Goal: Information Seeking & Learning: Learn about a topic

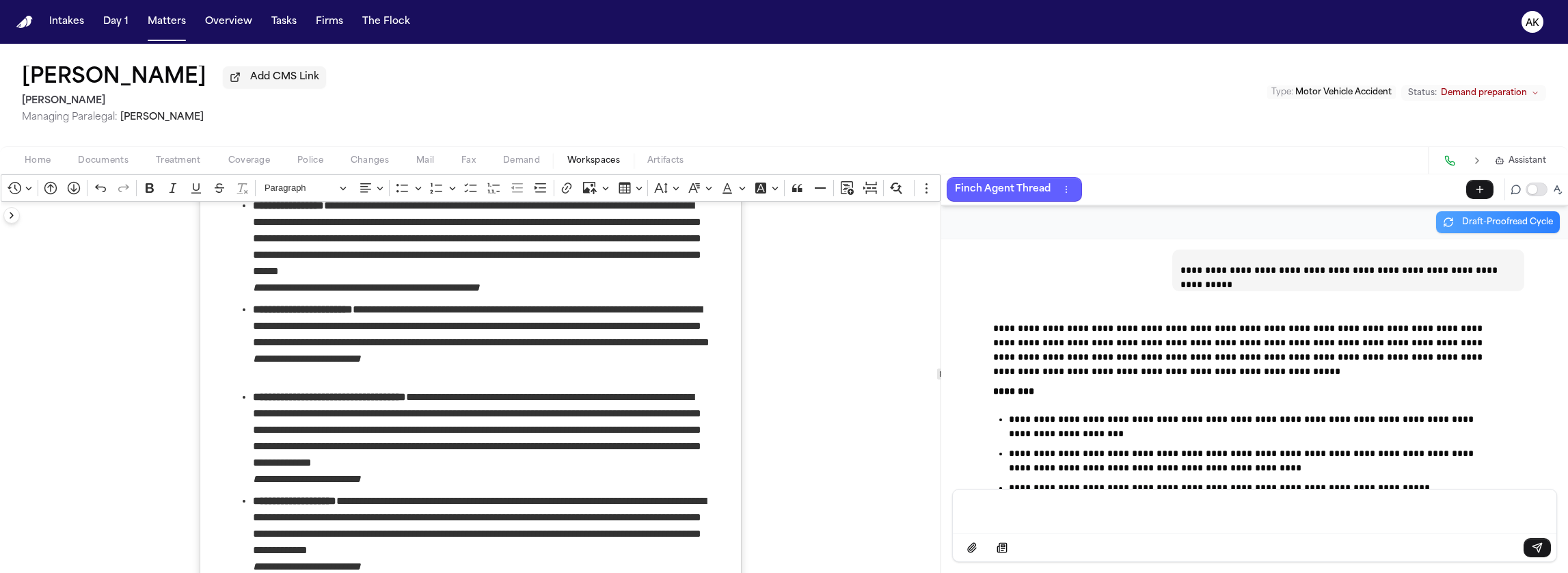
scroll to position [99249, 0]
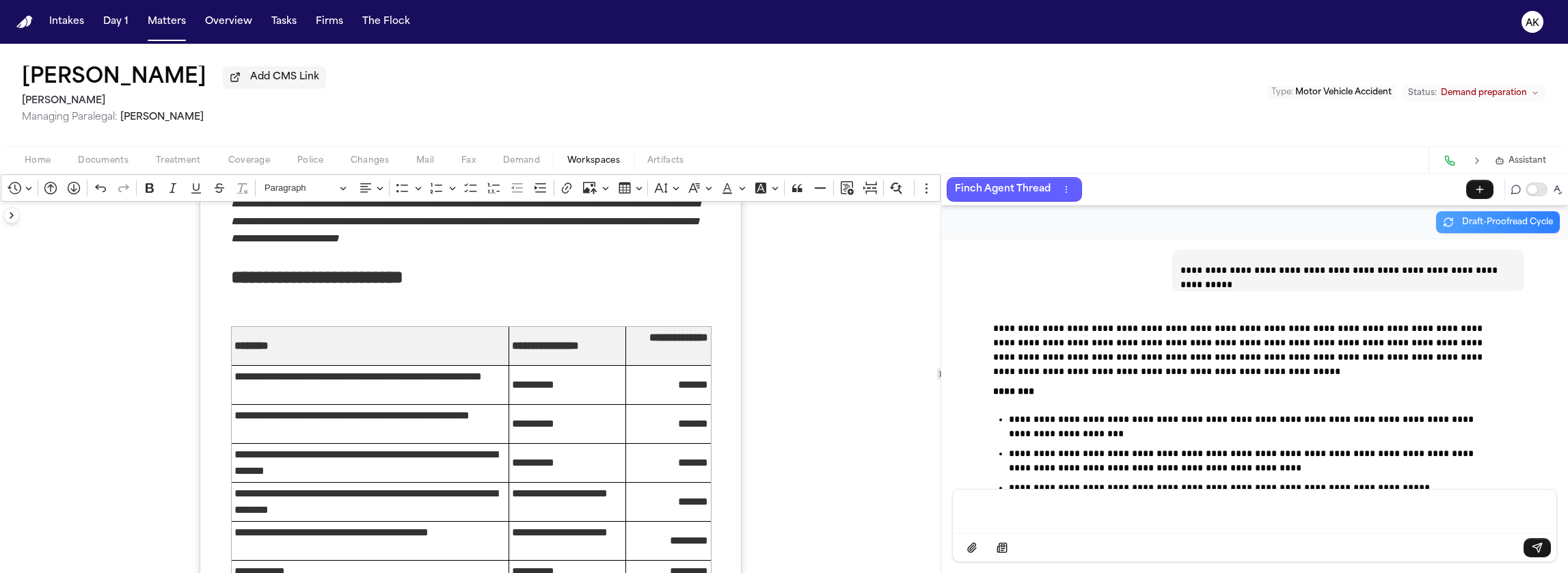
click at [113, 151] on div "Home Documents Treatment Coverage Police Changes Mail Fax Demand Workspaces Art…" at bounding box center [784, 160] width 1568 height 27
click at [115, 164] on span "Documents" at bounding box center [103, 160] width 51 height 11
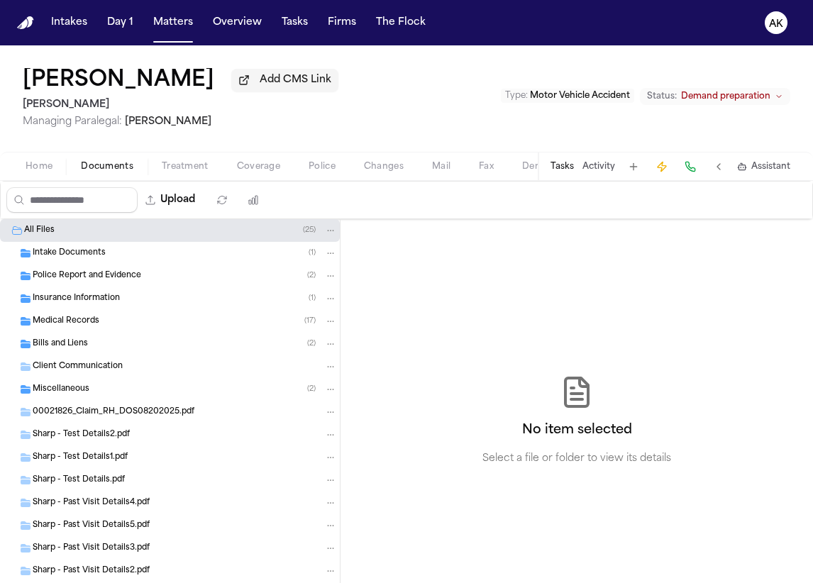
click at [148, 243] on div "Intake Documents ( 1 )" at bounding box center [170, 253] width 340 height 23
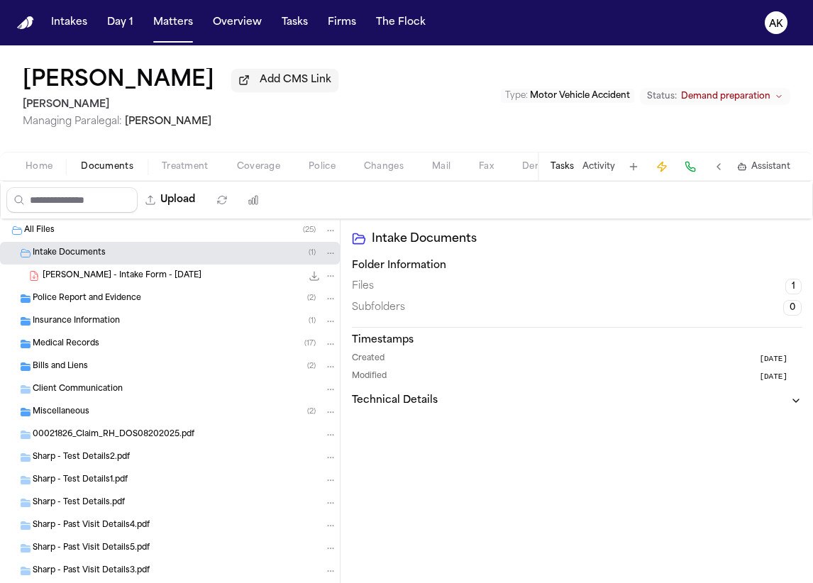
click at [137, 299] on span "Police Report and Evidence" at bounding box center [87, 299] width 109 height 12
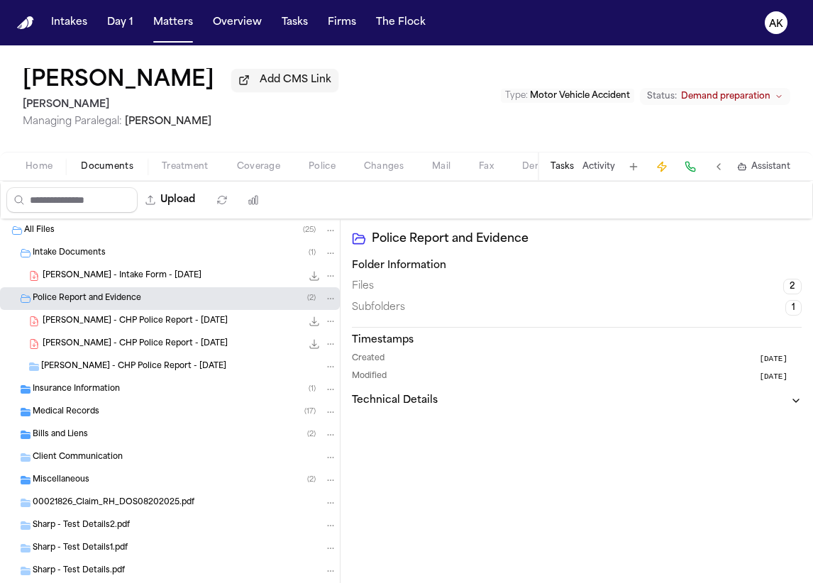
click at [166, 389] on div "Insurance Information ( 1 )" at bounding box center [185, 389] width 304 height 13
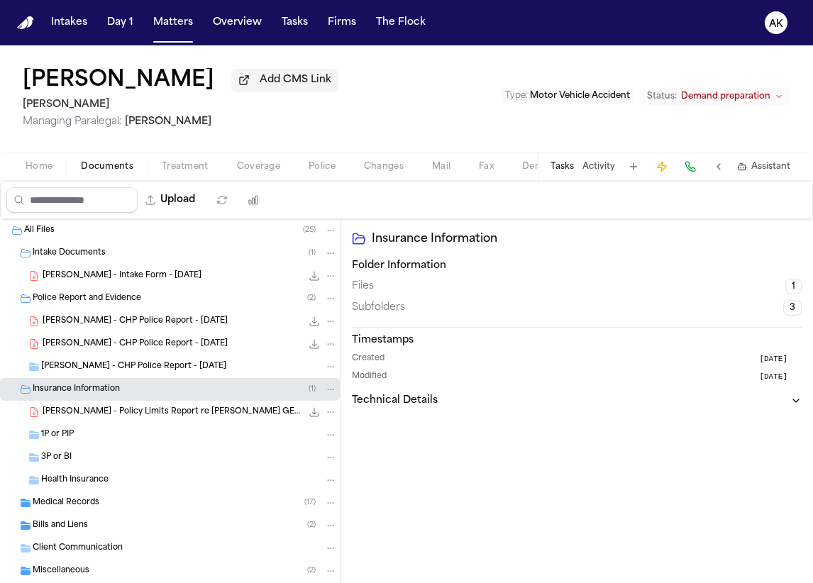
scroll to position [118, 0]
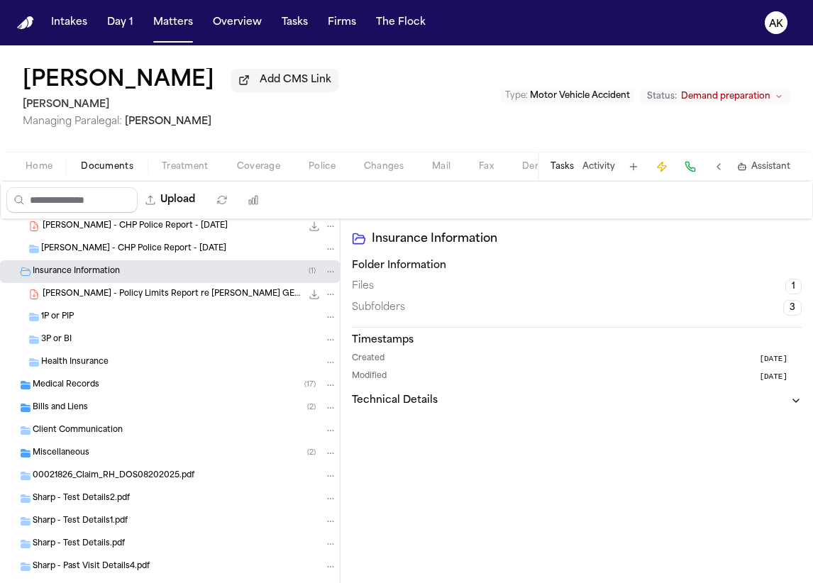
click at [150, 375] on div "Medical Records ( 17 )" at bounding box center [170, 385] width 340 height 23
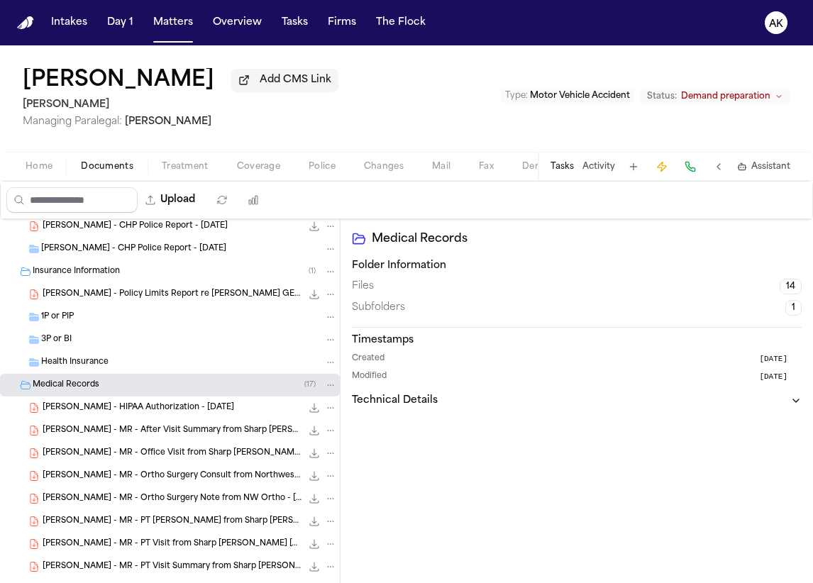
scroll to position [236, 0]
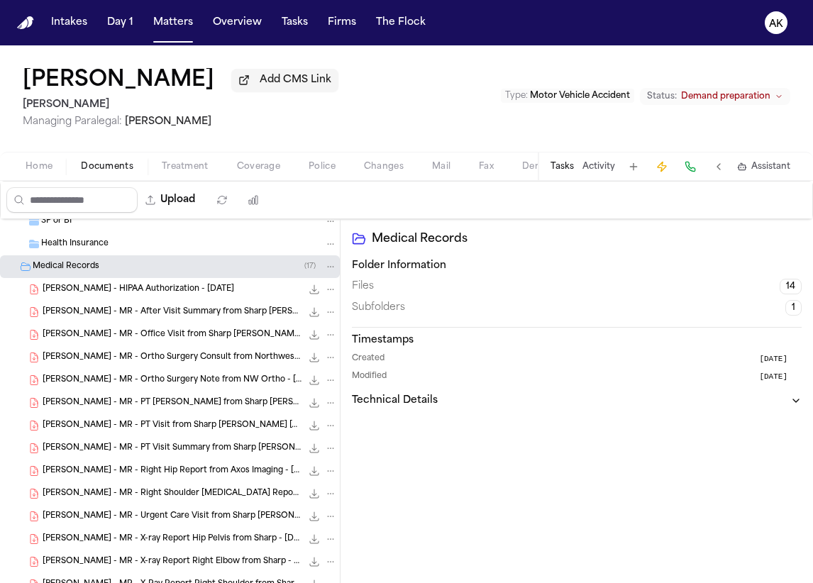
click at [196, 310] on span "[PERSON_NAME] - MR - After Visit Summary from Sharp [PERSON_NAME] Chula Vista […" at bounding box center [172, 313] width 259 height 12
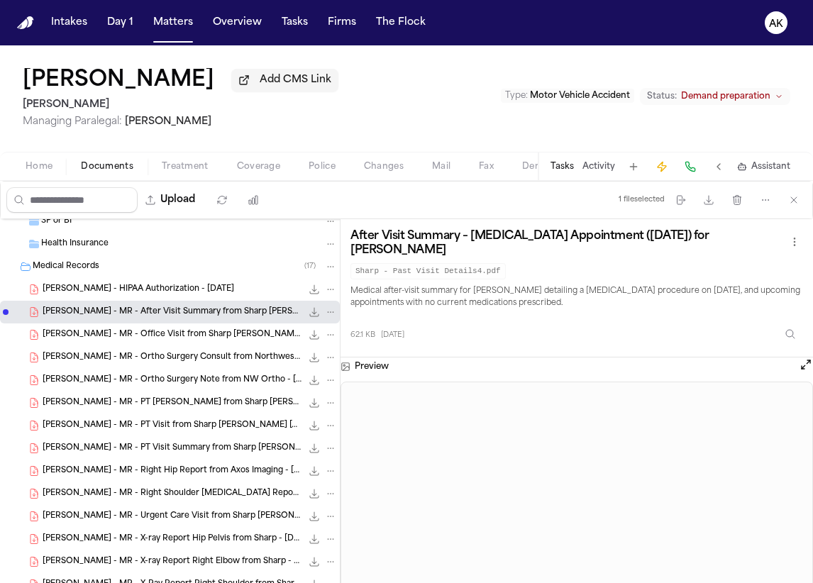
click at [165, 340] on div "R. Hastings - MR - Office Visit from Sharp Rees-Stealy - 7.17.25 52.0 KB • PDF" at bounding box center [190, 335] width 295 height 14
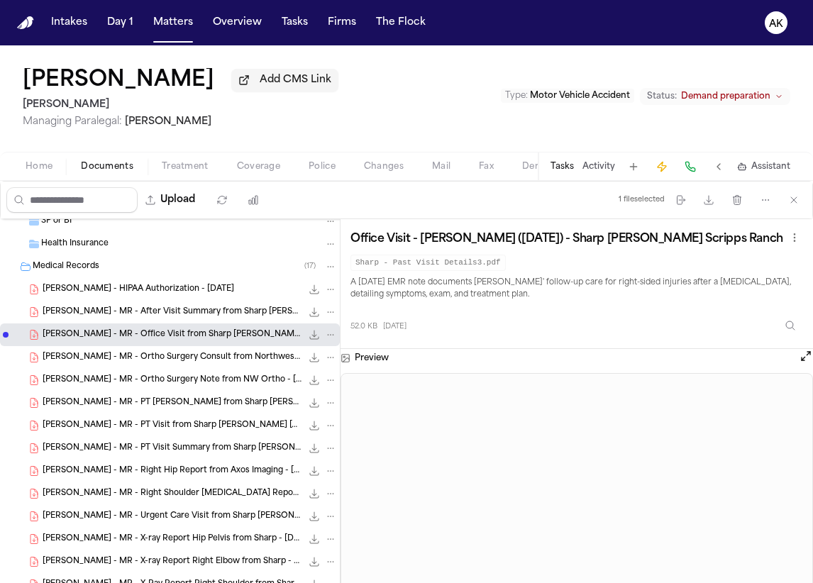
click at [190, 351] on div "R. Hastings - MR - Ortho Surgery Consult from Northwest Orthopaedic Surgery - 8…" at bounding box center [190, 358] width 295 height 14
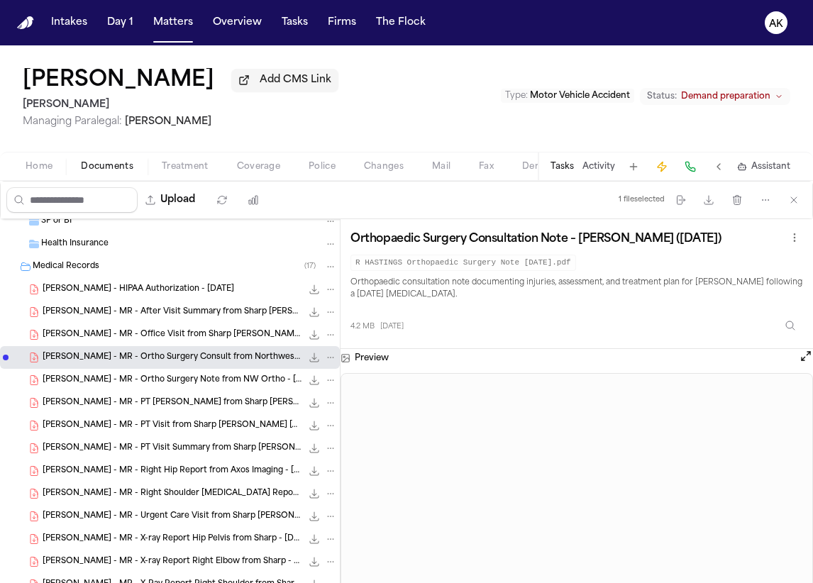
click at [309, 356] on icon "File: R. Hastings - MR - Ortho Surgery Consult from Northwest Orthopaedic Surge…" at bounding box center [314, 357] width 11 height 11
click at [146, 380] on span "[PERSON_NAME] - MR - Ortho Surgery Note from NW Ortho - [DATE]" at bounding box center [172, 381] width 259 height 12
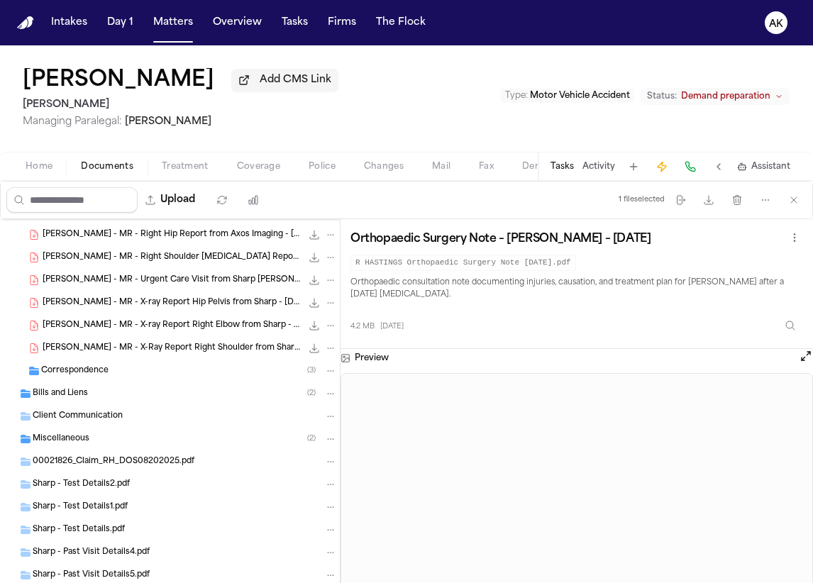
scroll to position [355, 0]
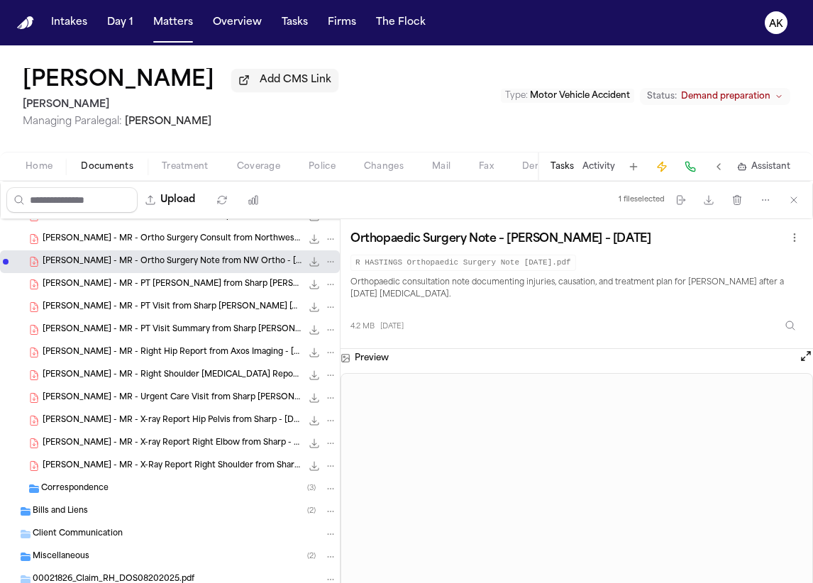
click at [199, 283] on span "R. Hastings - MR - PT Eval from Sharp Rees-Stealy - 7.22.25" at bounding box center [172, 285] width 259 height 12
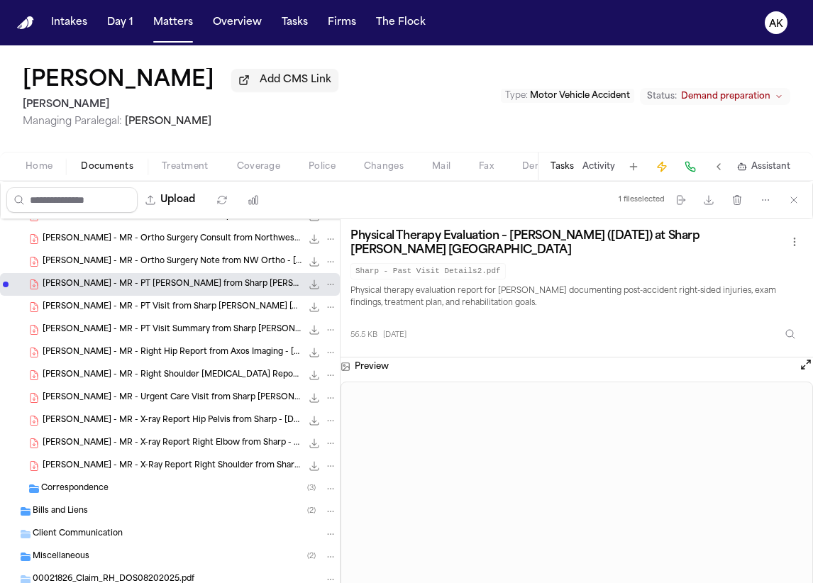
click at [182, 300] on div "R. Hastings - MR - PT Visit from Sharp Rees-Stealy Chula Vista - 8.15.25 50.2 K…" at bounding box center [190, 307] width 295 height 14
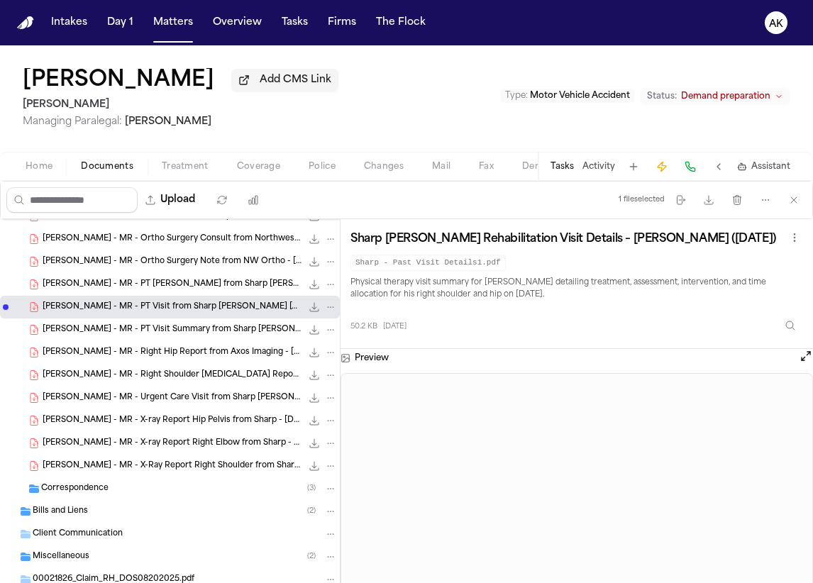
click at [219, 330] on span "R. Hastings - MR - PT Visit Summary from Sharp Rees-Stealy - 8.21.25" at bounding box center [172, 330] width 259 height 12
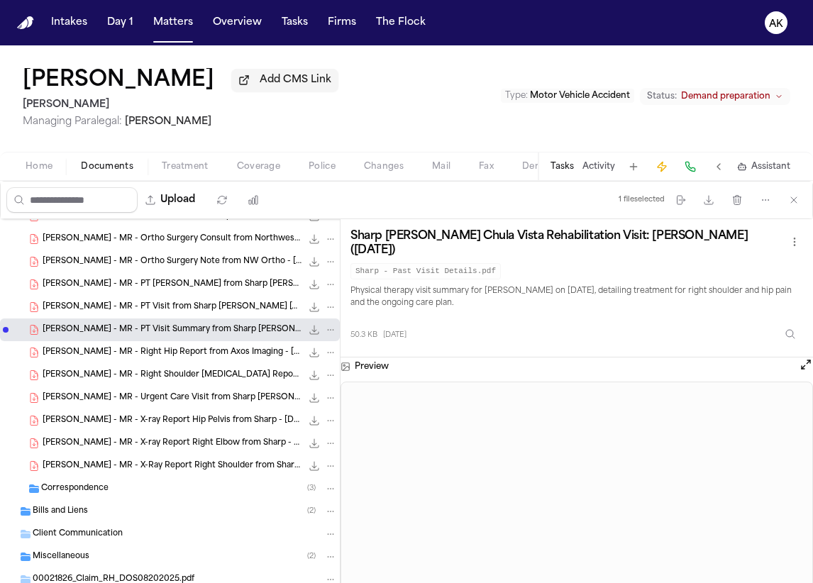
click at [220, 356] on span "R. Hastings - MR - Right Hip Report from Axos Imaging - 8.20.25" at bounding box center [172, 353] width 259 height 12
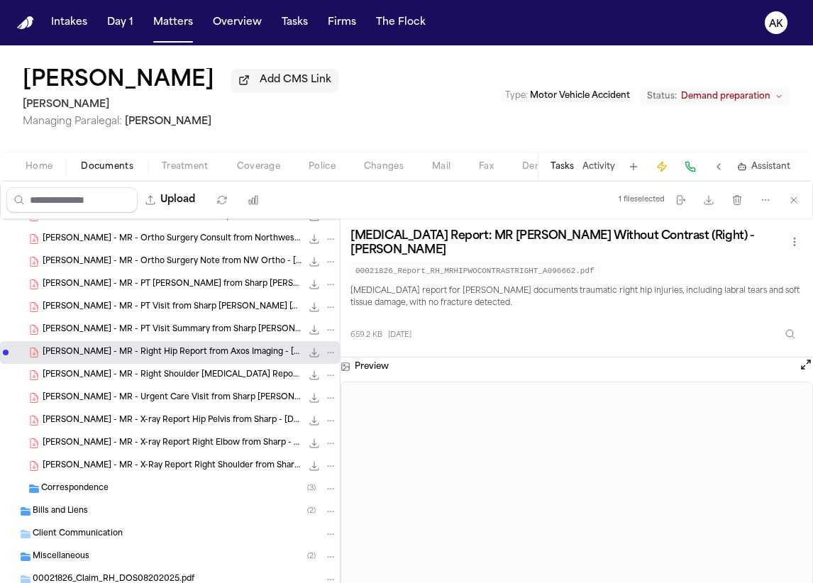
click at [147, 375] on span "R. Hastings - MR - Right Shoulder MRI Report from Axos Imaging - 8.20.25" at bounding box center [172, 376] width 259 height 12
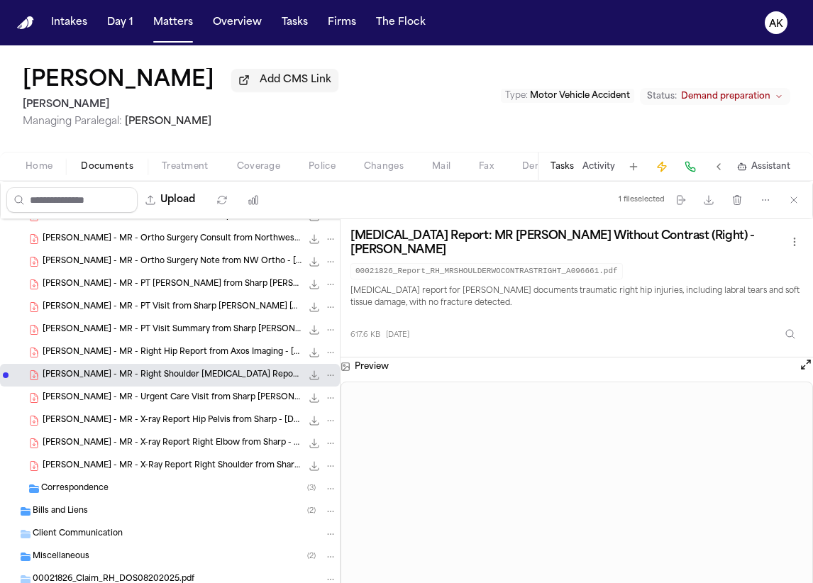
click at [162, 400] on span "R. Hastings - MR - Urgent Care Visit from Sharp Rees-Stealy - 7.5.25" at bounding box center [172, 398] width 259 height 12
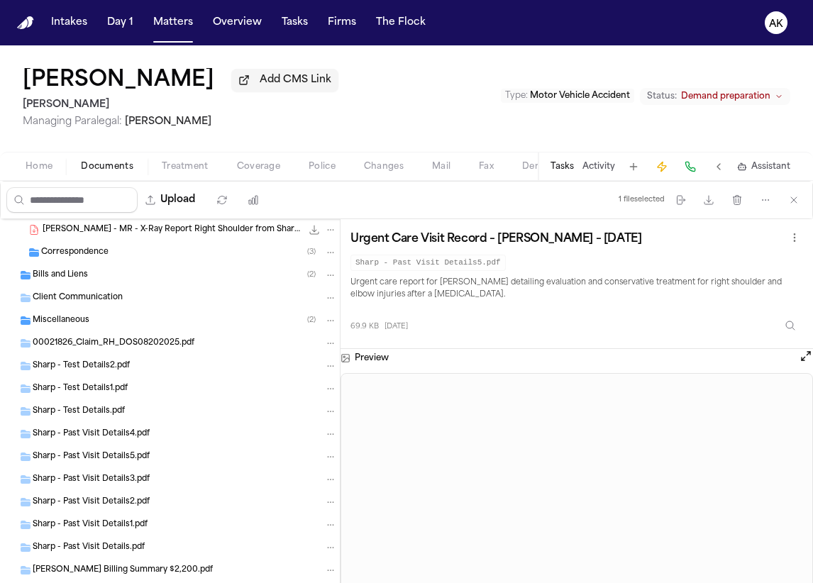
scroll to position [473, 0]
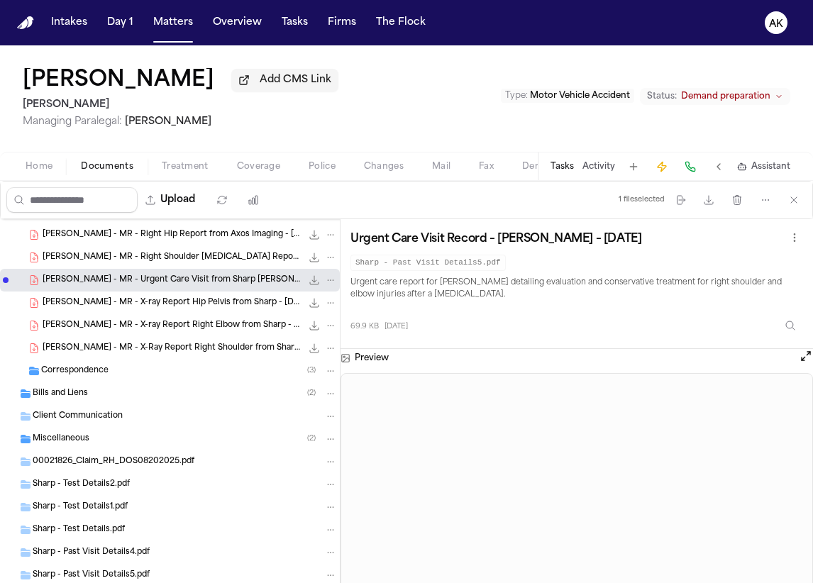
click at [135, 396] on div "Bills and Liens ( 2 )" at bounding box center [185, 393] width 304 height 13
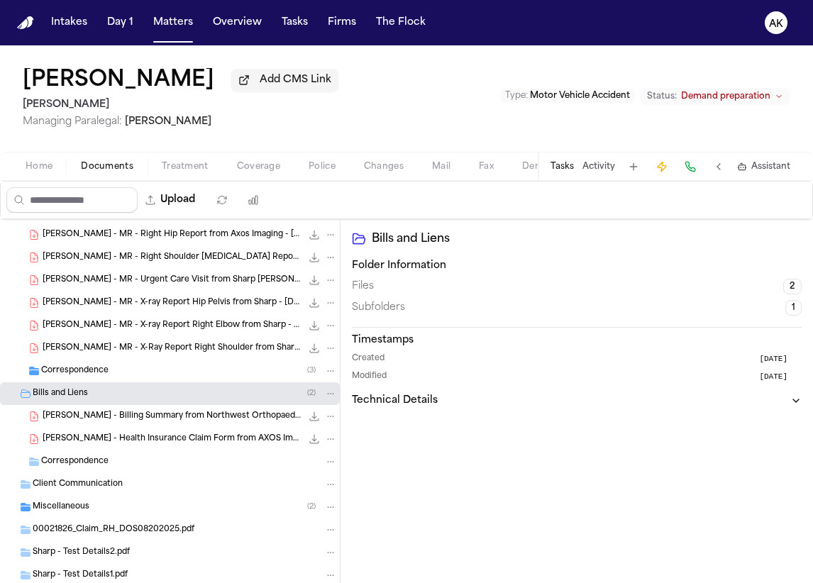
click at [145, 370] on div "Correspondence ( 3 )" at bounding box center [189, 371] width 296 height 13
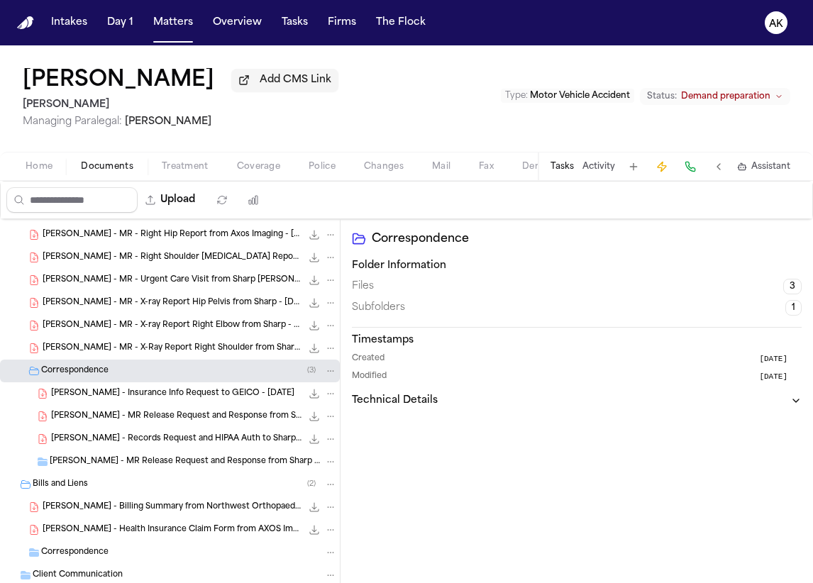
click at [216, 395] on span "R. Hastings - Insurance Info Request to GEICO - 7.21.25" at bounding box center [172, 394] width 243 height 12
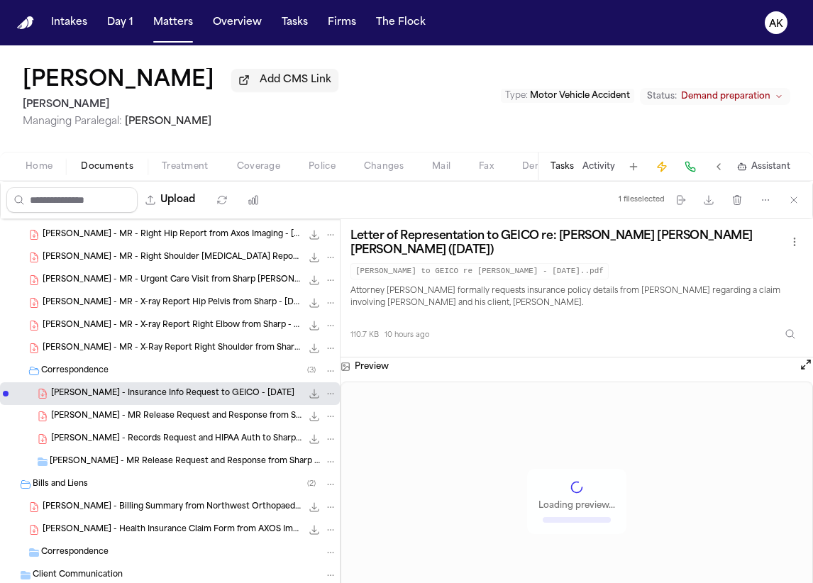
click at [220, 413] on span "R. Hastings - MR Release Request and Response from Sharp Rees-Stealy - 7.22.25 …" at bounding box center [176, 417] width 251 height 12
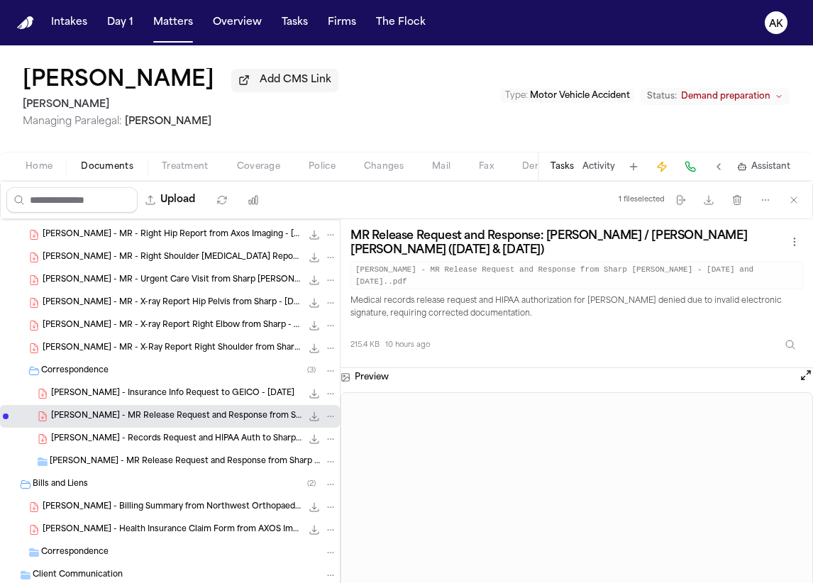
click at [234, 428] on div "R. Hastings - Records Request and HIPAA Auth to Sharp Rees-Stealy - 9.11.25 721…" at bounding box center [170, 439] width 340 height 23
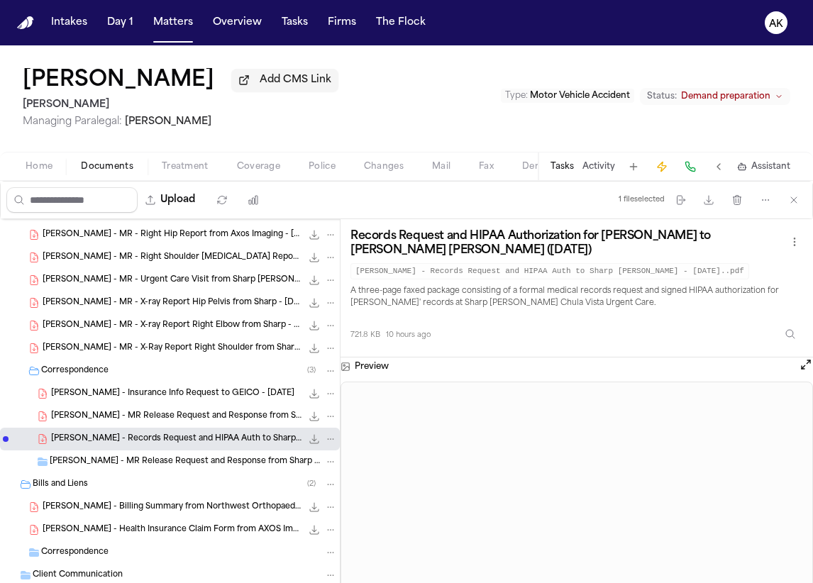
click at [228, 400] on div "R. Hastings - Insurance Info Request to GEICO - 7.21.25 110.7 KB • PDF" at bounding box center [170, 394] width 340 height 23
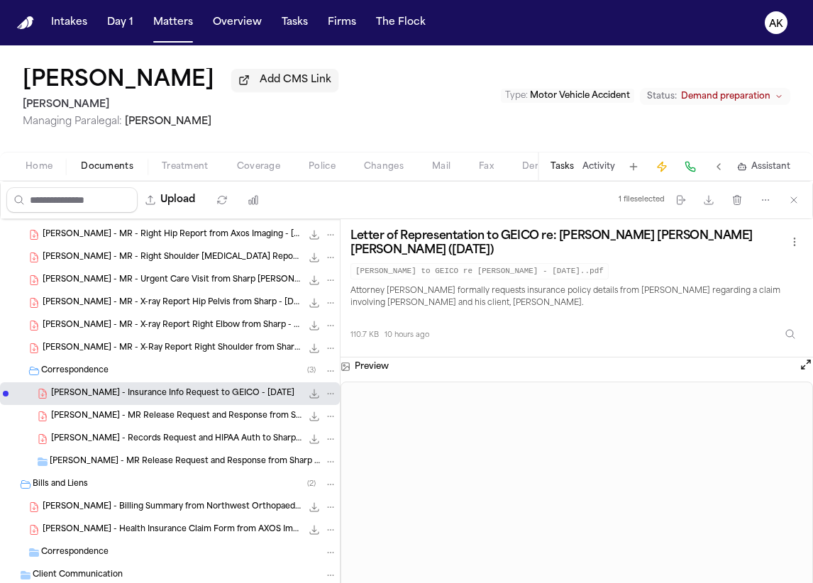
click at [230, 411] on span "R. Hastings - MR Release Request and Response from Sharp Rees-Stealy - 7.22.25 …" at bounding box center [176, 417] width 251 height 12
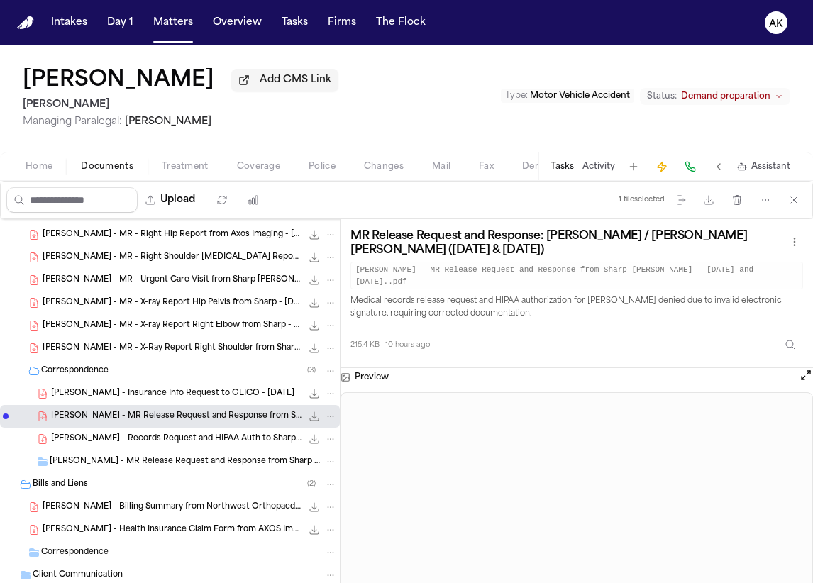
click at [195, 439] on span "R. Hastings - Records Request and HIPAA Auth to Sharp Rees-Stealy - 9.11.25" at bounding box center [176, 440] width 251 height 12
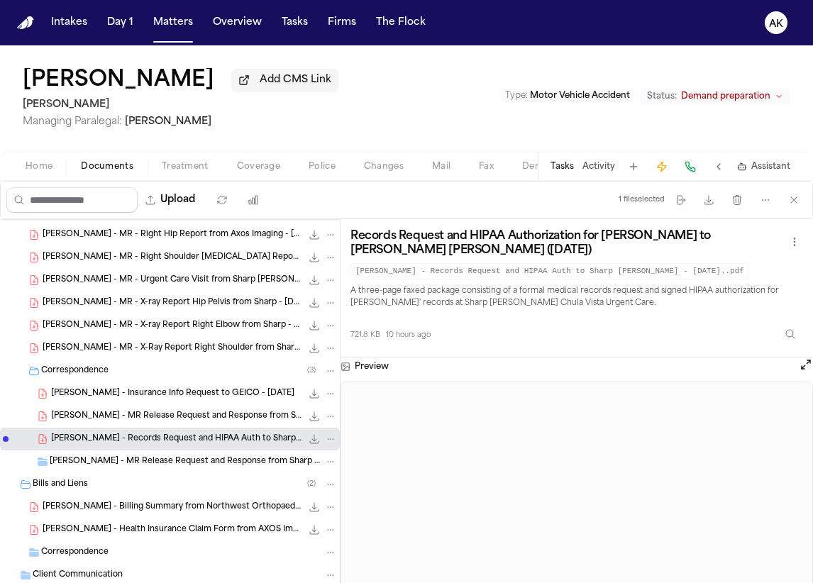
click at [223, 459] on span "R. Hastings - MR Release Request and Response from Sharp Rees-Stealy - 7.22.25 …" at bounding box center [186, 462] width 272 height 12
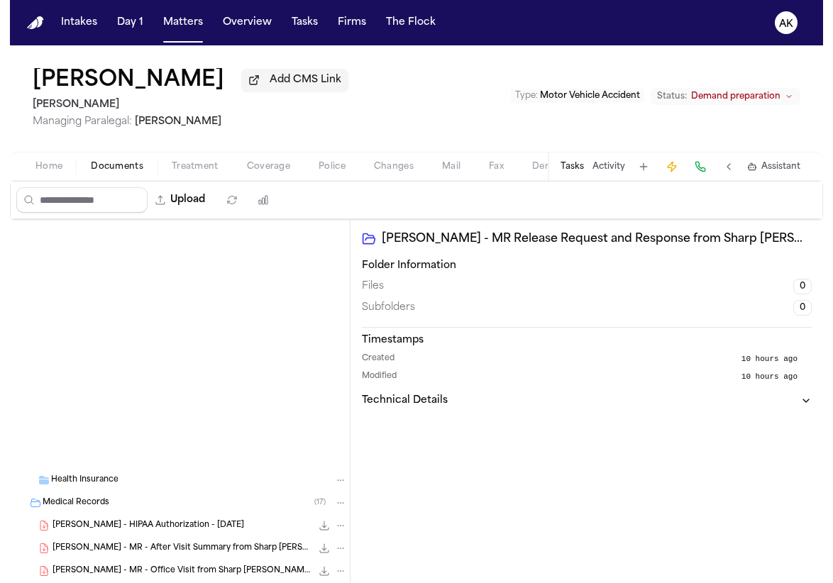
scroll to position [591, 0]
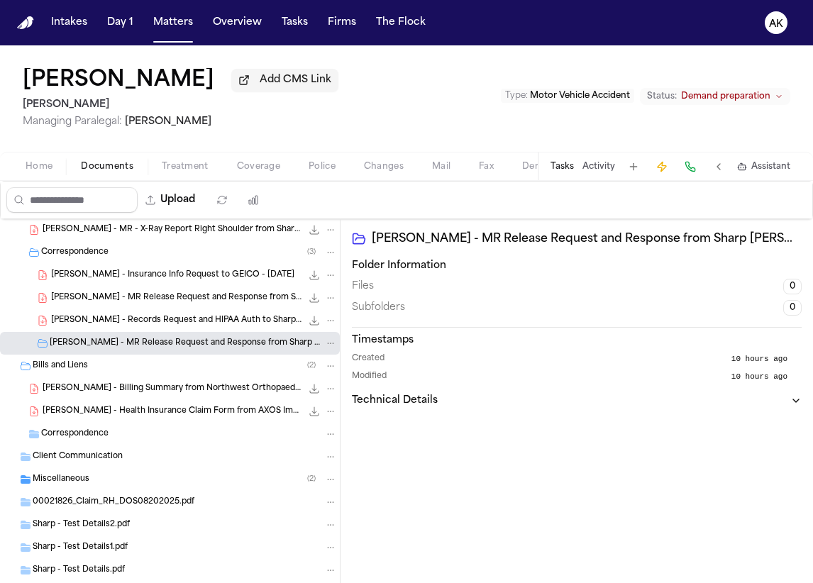
click at [155, 385] on span "R. Hastings - Billing Summary from Northwest Orthopaedic Surgery - 8.13.25 to 9…" at bounding box center [172, 389] width 259 height 12
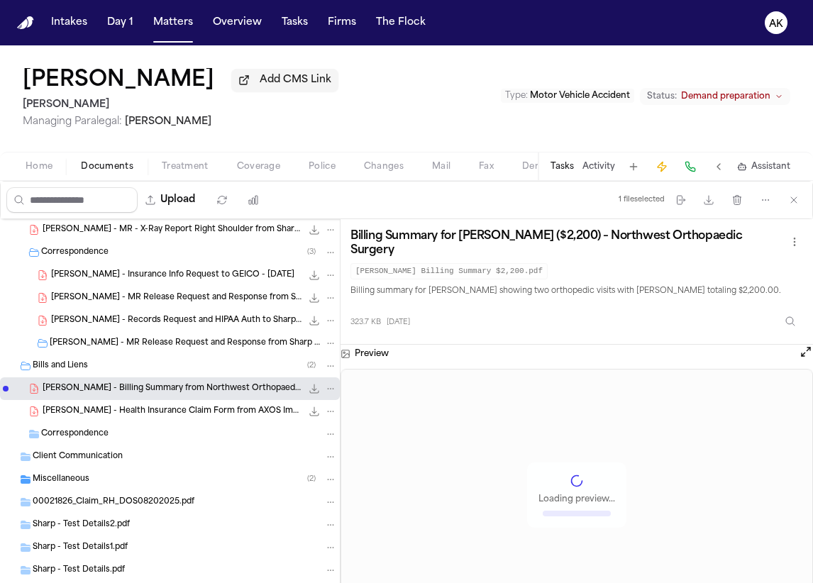
click at [165, 411] on span "R. Hastings - Health Insurance Claim Form from AXOS Imaging - 8.20.25" at bounding box center [172, 412] width 259 height 12
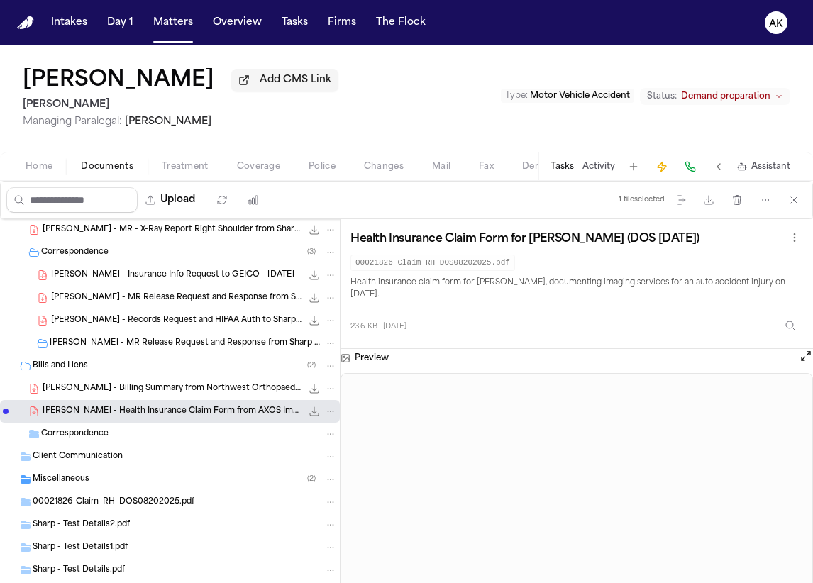
click at [501, 297] on p "Health insurance claim form for Robert Hastings, documenting imaging services f…" at bounding box center [577, 290] width 453 height 26
click at [400, 300] on div "Health Insurance Claim Form for Robert Hastings (DOS 08/20/2025) 00021826_Claim…" at bounding box center [577, 283] width 453 height 109
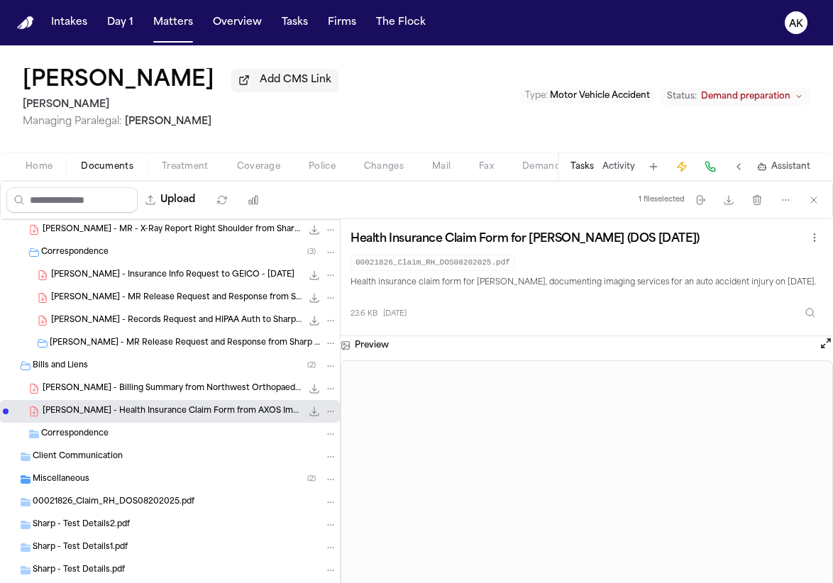
click at [89, 432] on span "Correspondence" at bounding box center [74, 435] width 67 height 12
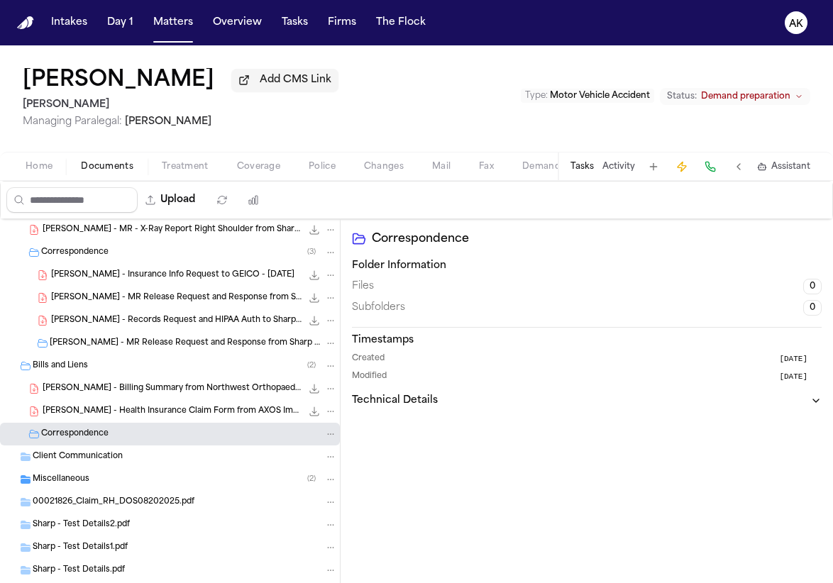
click at [115, 451] on span "Client Communication" at bounding box center [78, 457] width 90 height 12
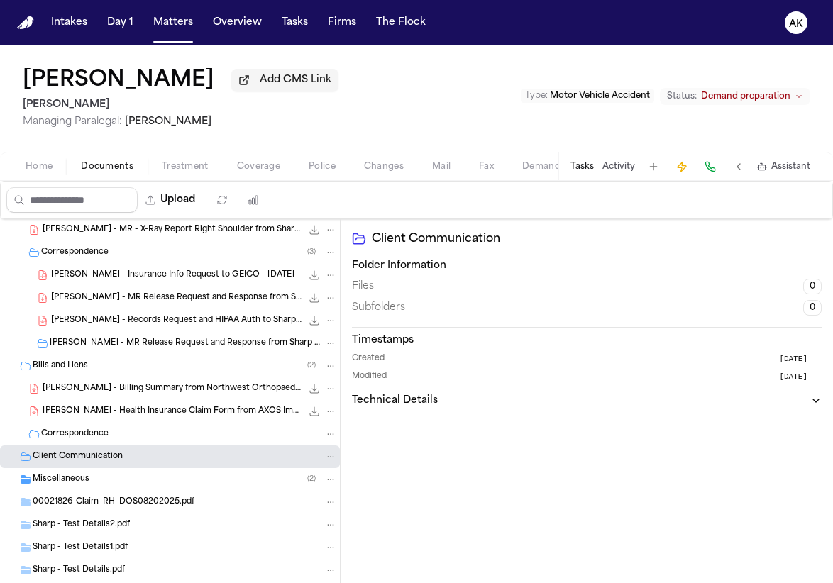
click at [153, 485] on div "Miscellaneous ( 2 )" at bounding box center [170, 479] width 340 height 23
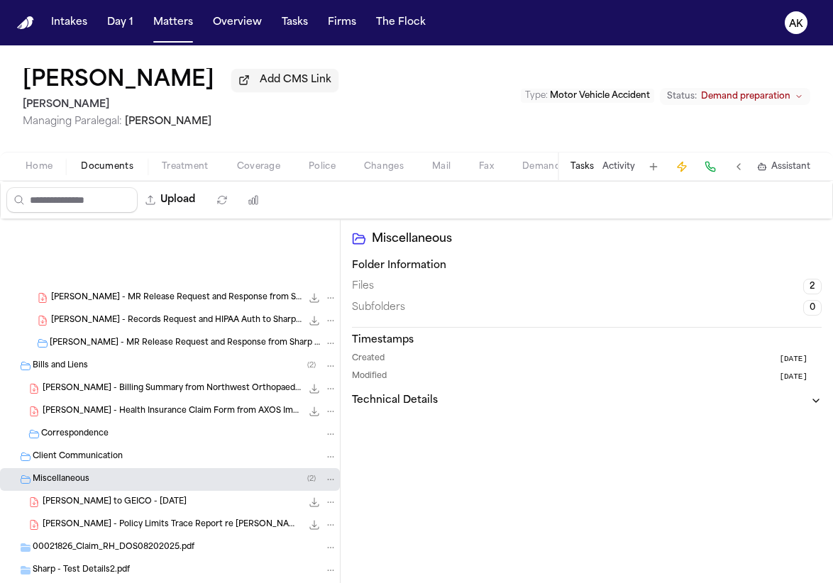
scroll to position [827, 0]
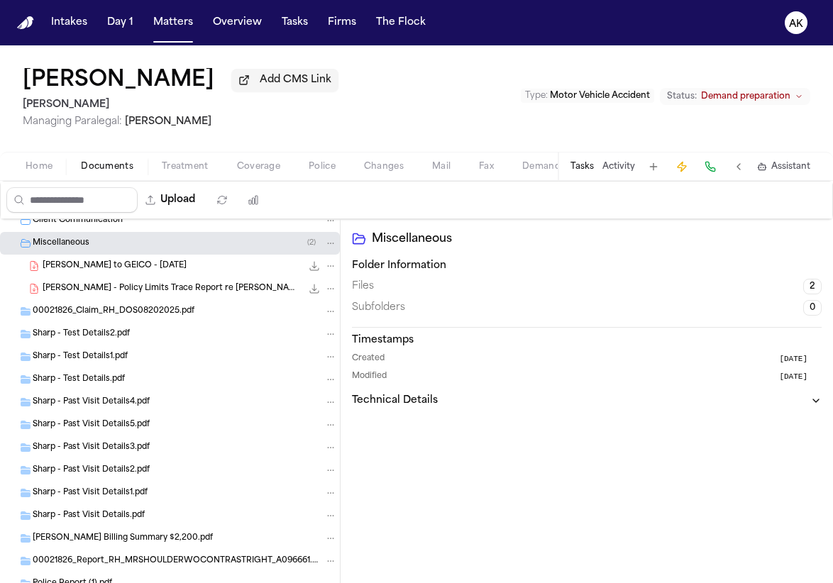
click at [187, 263] on div "R. Hastings - LOR to GEICO - 7.21.25 110.4 KB • PDF" at bounding box center [190, 266] width 295 height 14
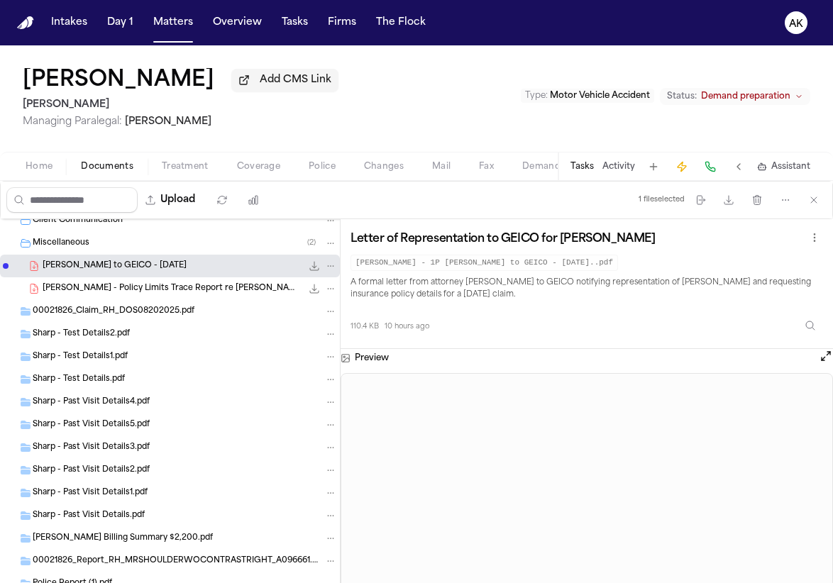
click at [309, 264] on icon "File: R. Hastings - LOR to GEICO - 7.21.25" at bounding box center [314, 265] width 11 height 11
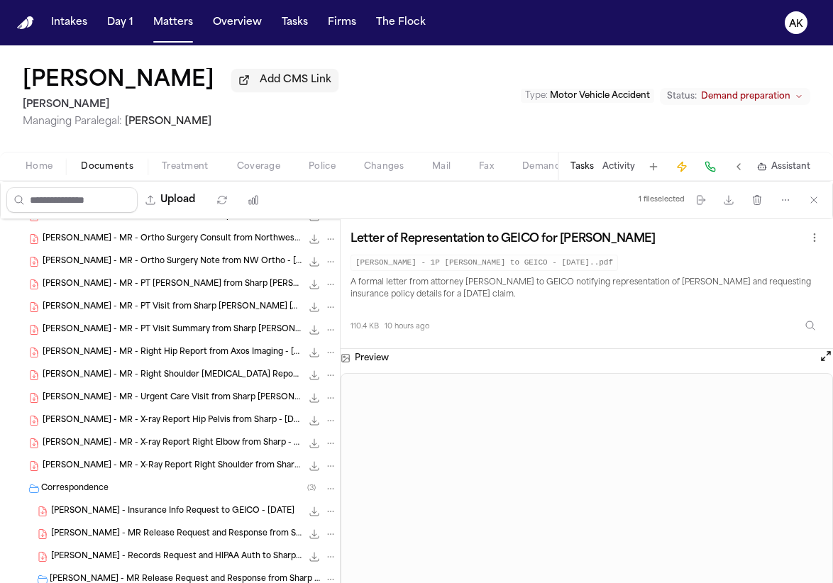
scroll to position [0, 0]
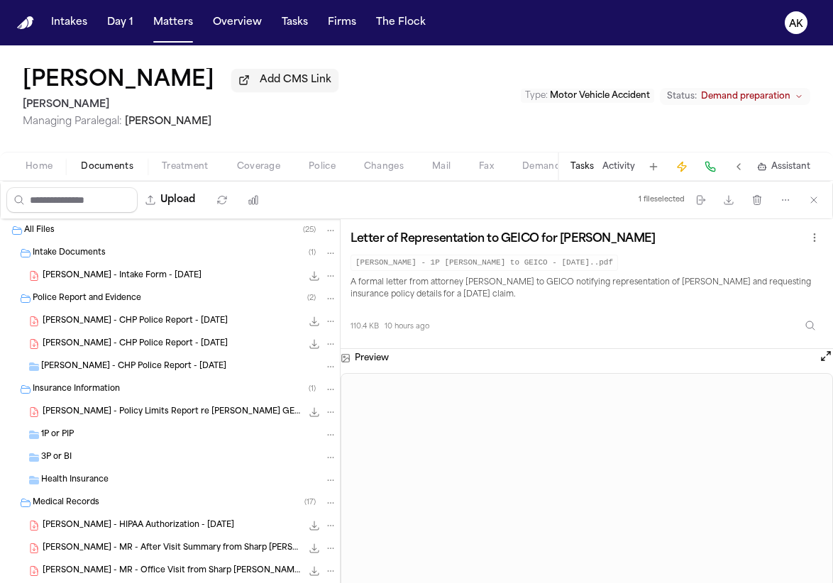
click at [163, 364] on span "R. Hastings - CHP Police Report - 7.2.25" at bounding box center [133, 367] width 185 height 12
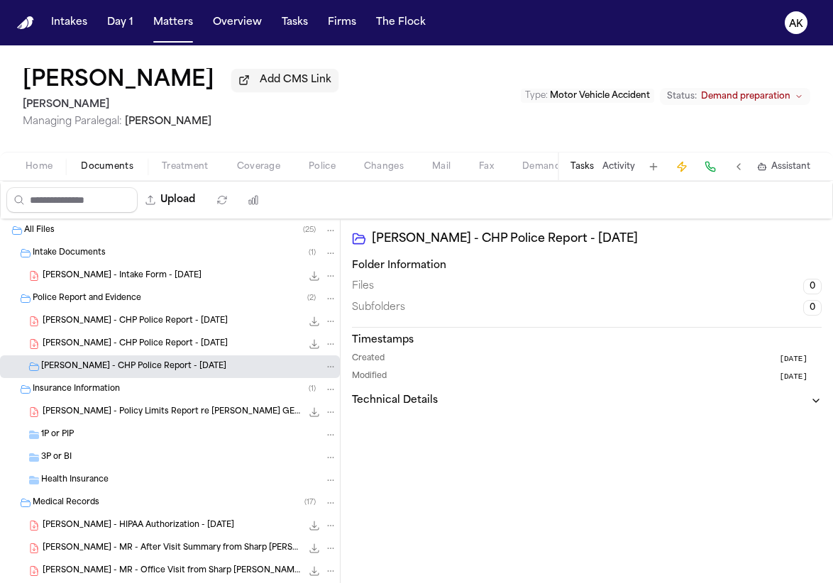
click at [167, 346] on span "R. Hastings - CHP Police Report - 7.2.25" at bounding box center [135, 345] width 185 height 12
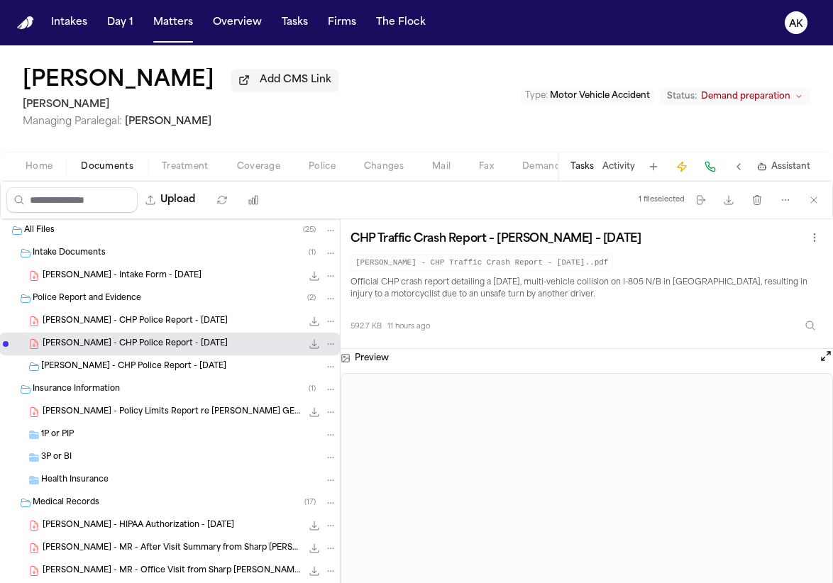
click at [175, 317] on span "R. Hastings - CHP Police Report - 7.2.25" at bounding box center [135, 322] width 185 height 12
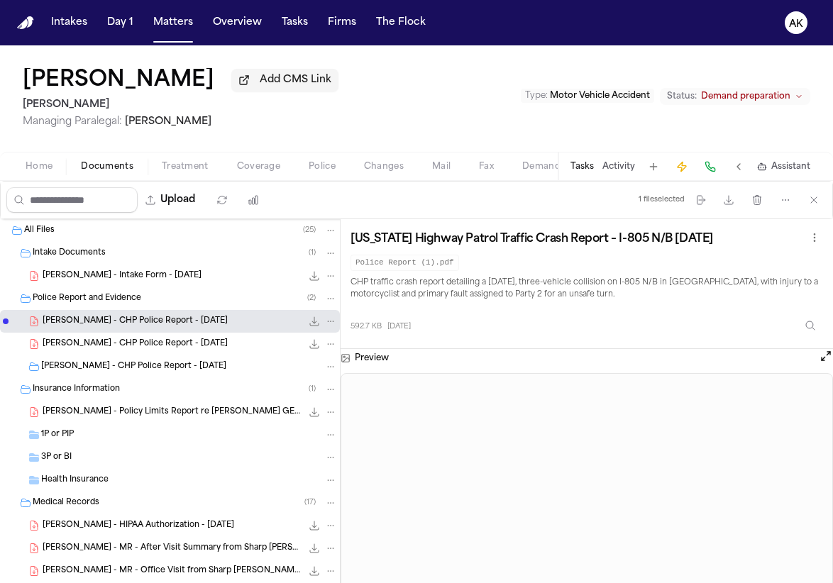
click at [309, 319] on icon "File: R. Hastings - CHP Police Report - 7.2.25" at bounding box center [314, 321] width 11 height 11
click at [545, 168] on span "Demand" at bounding box center [541, 166] width 38 height 11
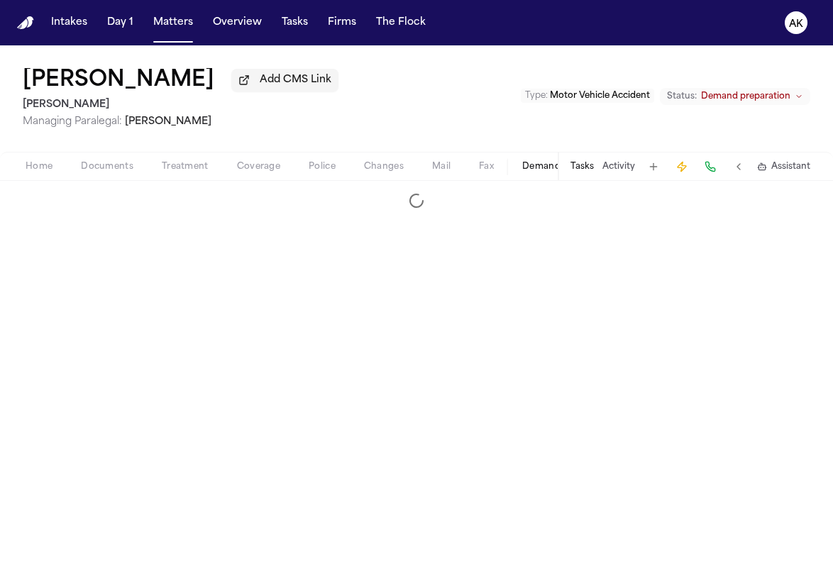
select select "**********"
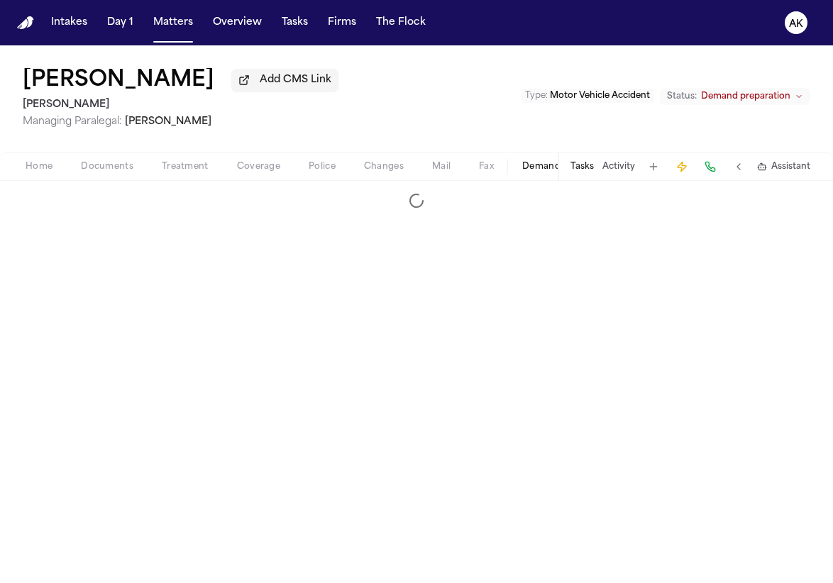
select select "**********"
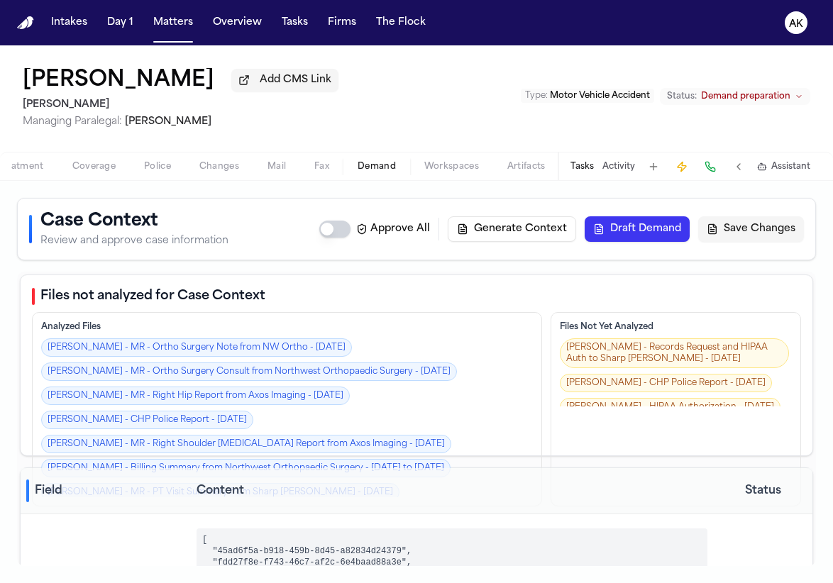
click at [473, 161] on div "Home Documents Treatment Coverage Police Changes Mail Fax Demand Workspaces Art…" at bounding box center [284, 166] width 546 height 17
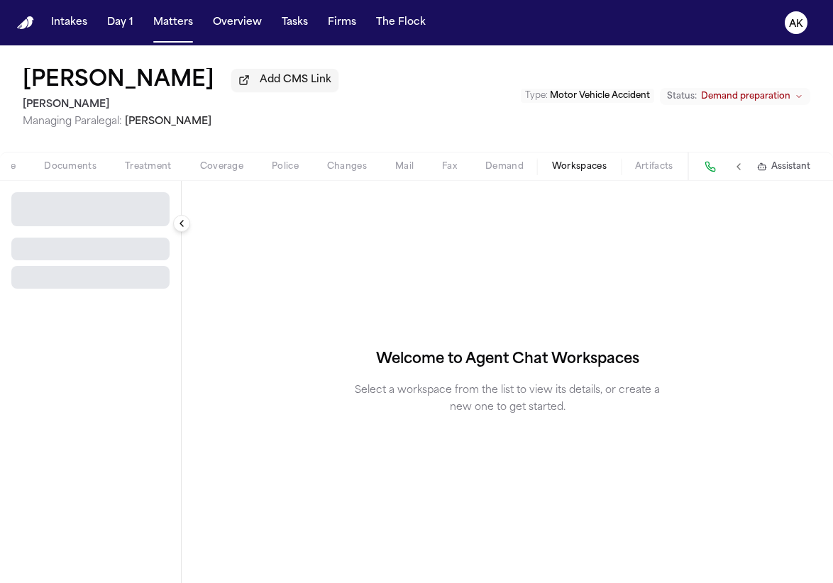
scroll to position [0, 36]
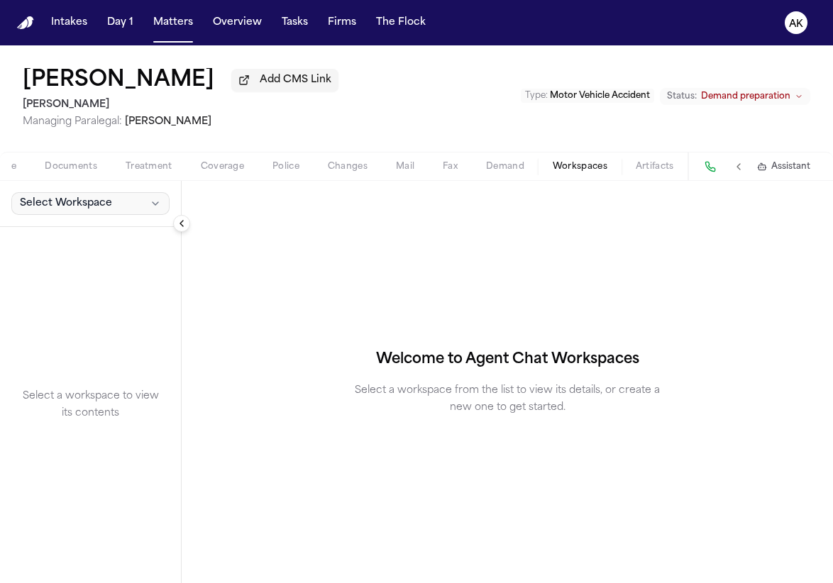
click at [132, 213] on button "Select Workspace" at bounding box center [90, 203] width 158 height 23
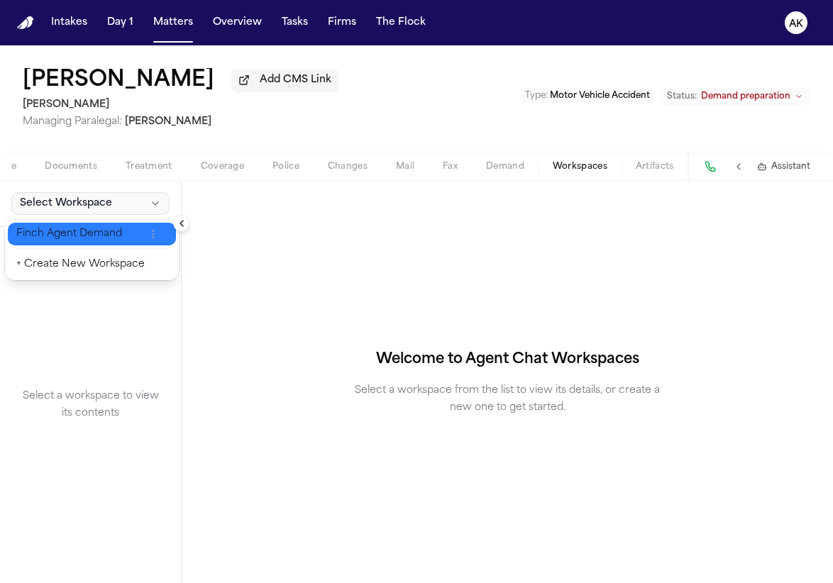
click at [125, 241] on span "Finch Agent Demand" at bounding box center [80, 234] width 128 height 14
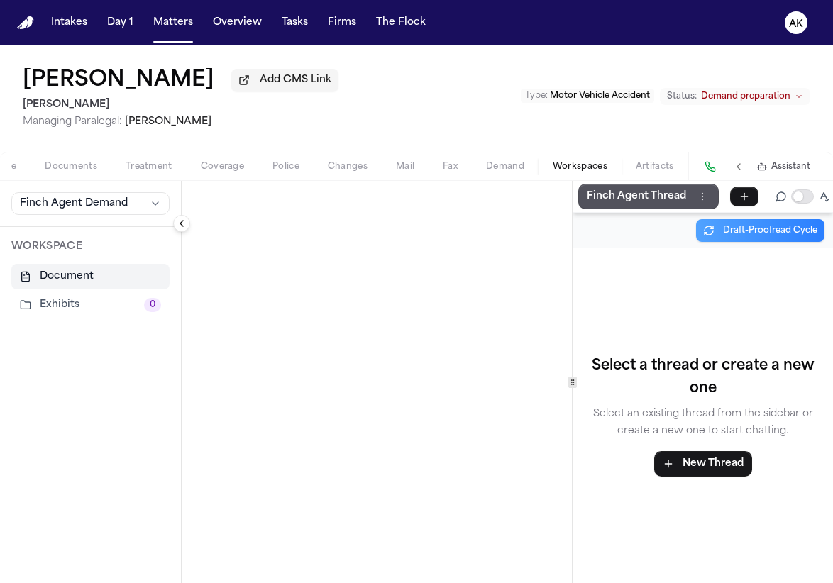
click at [180, 222] on button "Collapse sidebar" at bounding box center [181, 223] width 17 height 17
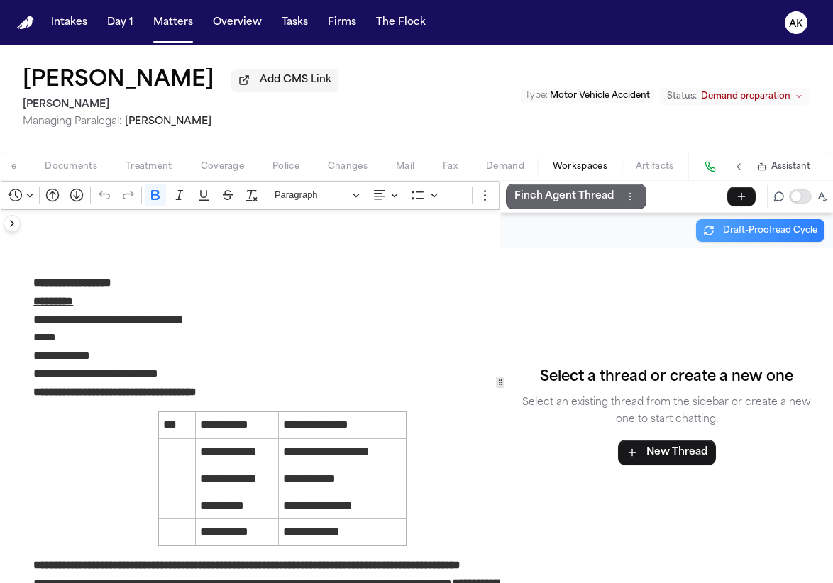
click at [583, 190] on p "Finch Agent Thread" at bounding box center [563, 196] width 99 height 17
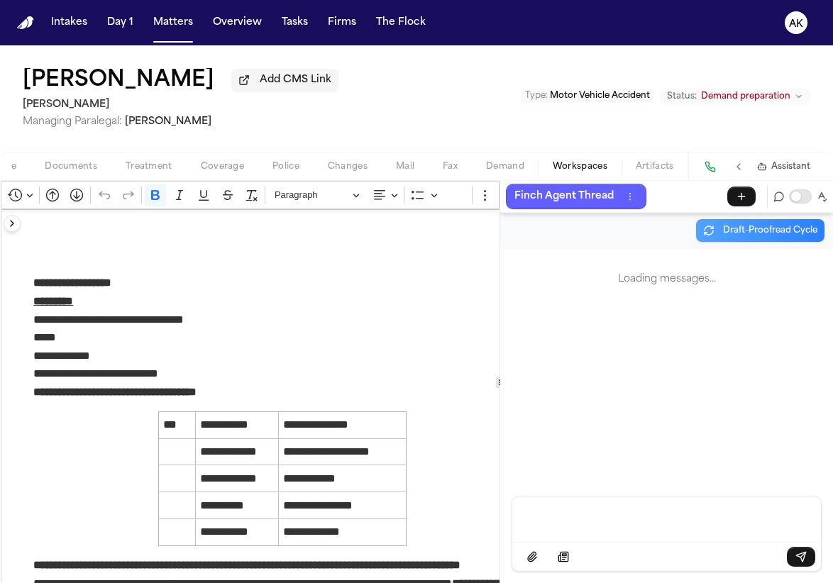
click at [604, 519] on p "Message input" at bounding box center [666, 518] width 275 height 14
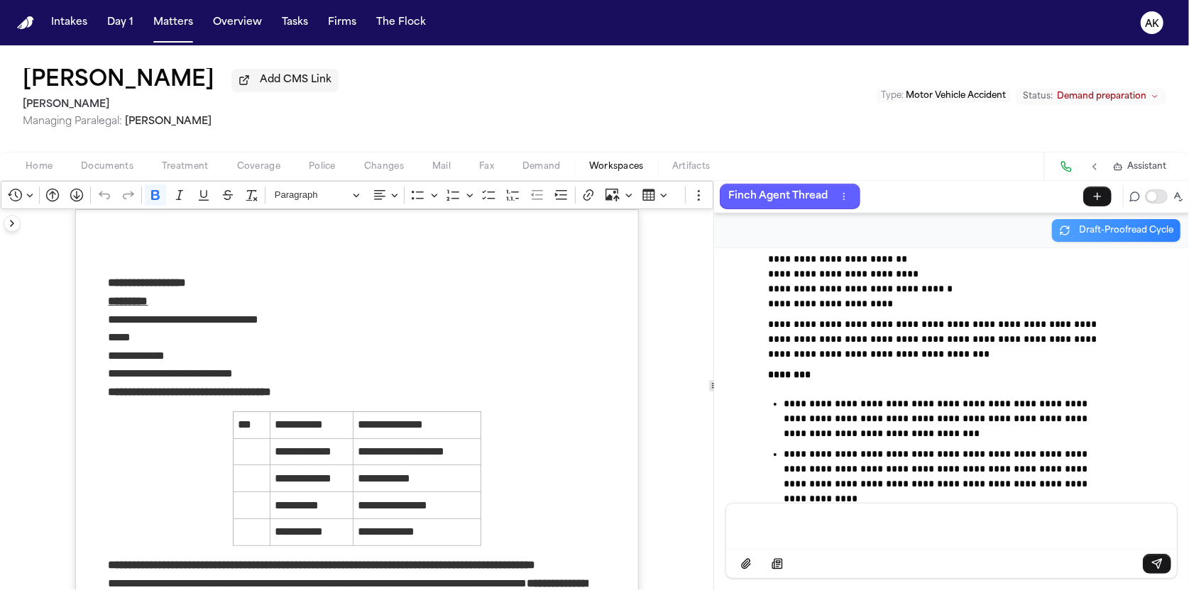
scroll to position [134163, 0]
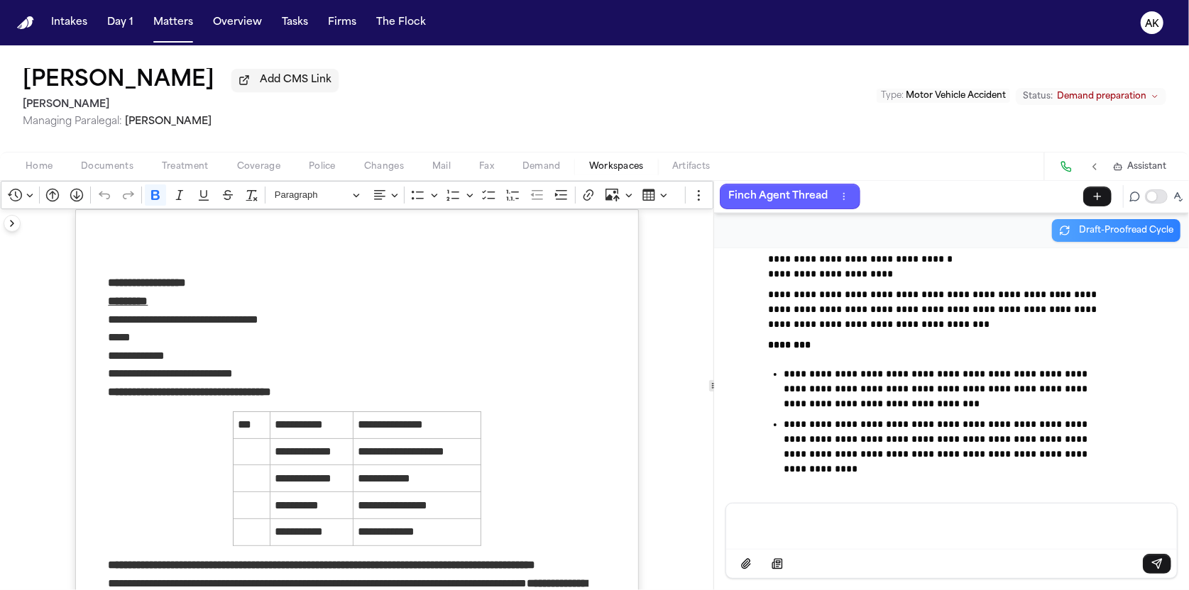
click at [840, 367] on p "**********" at bounding box center [942, 389] width 318 height 45
click at [861, 367] on ul "**********" at bounding box center [942, 422] width 341 height 110
click at [897, 533] on div "Message input" at bounding box center [951, 525] width 434 height 43
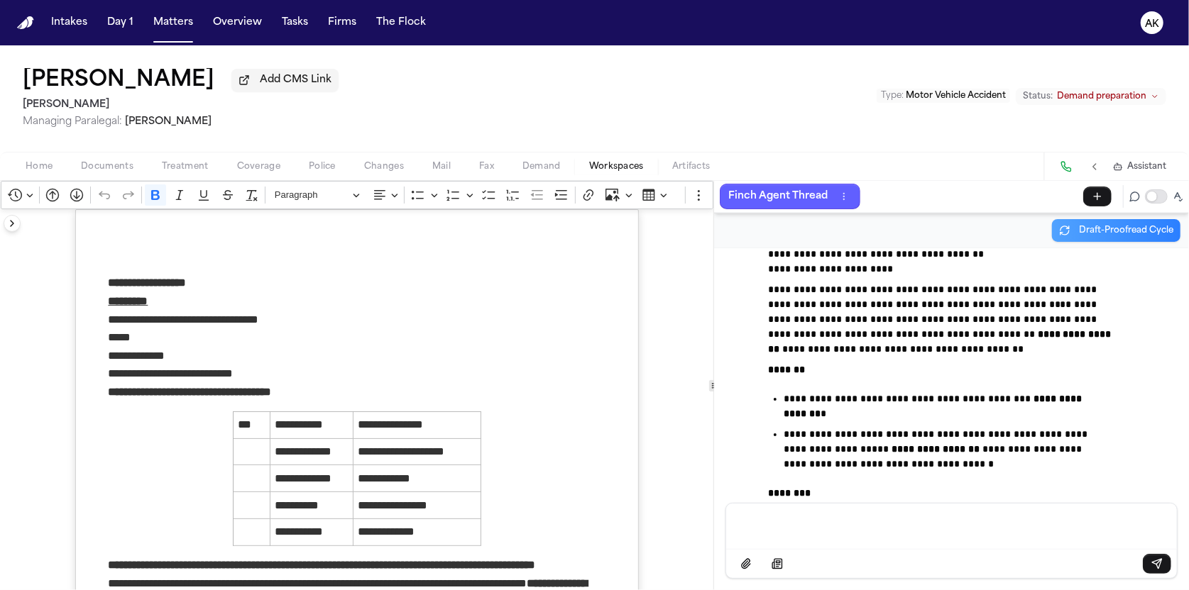
scroll to position [134623, 0]
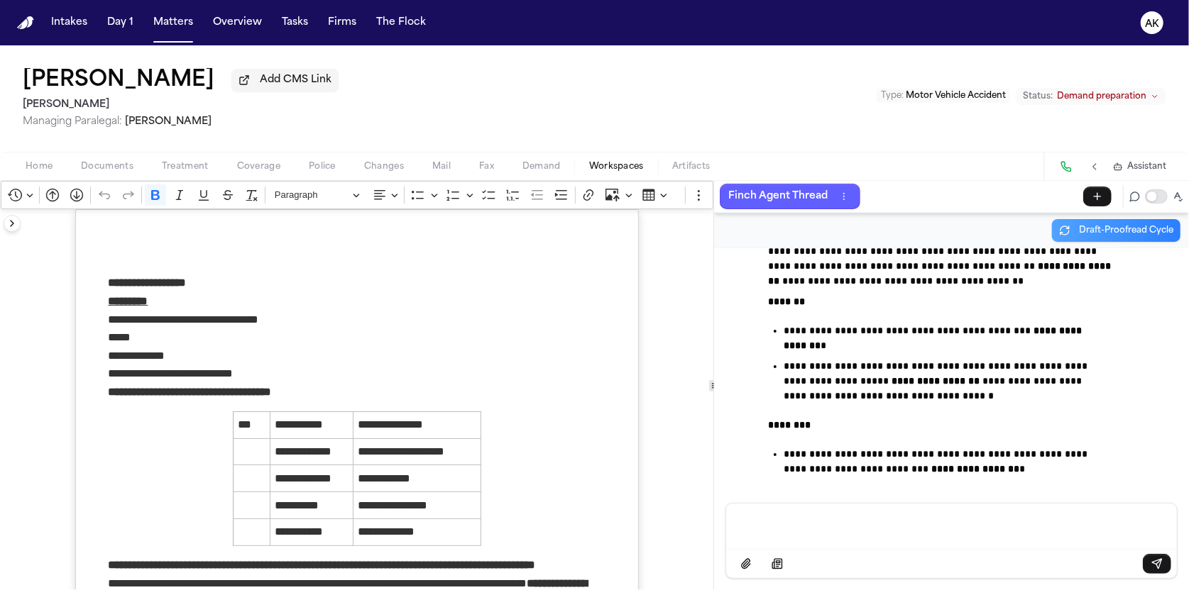
drag, startPoint x: 910, startPoint y: 529, endPoint x: 904, endPoint y: 441, distance: 88.9
click at [910, 529] on p "Message input" at bounding box center [951, 525] width 417 height 14
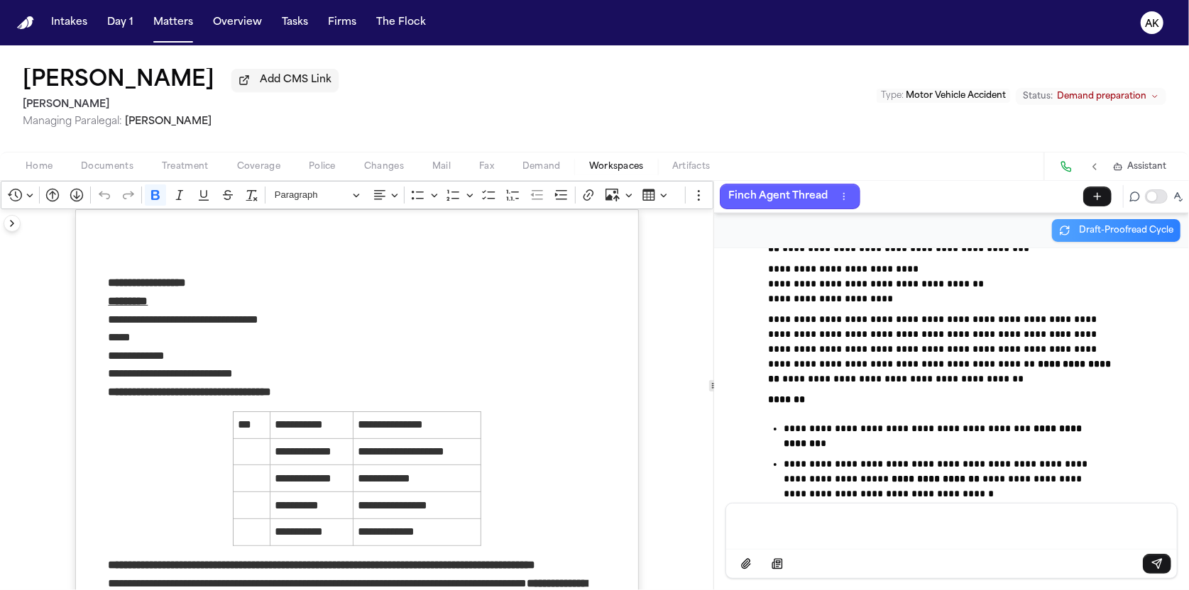
scroll to position [134537, 0]
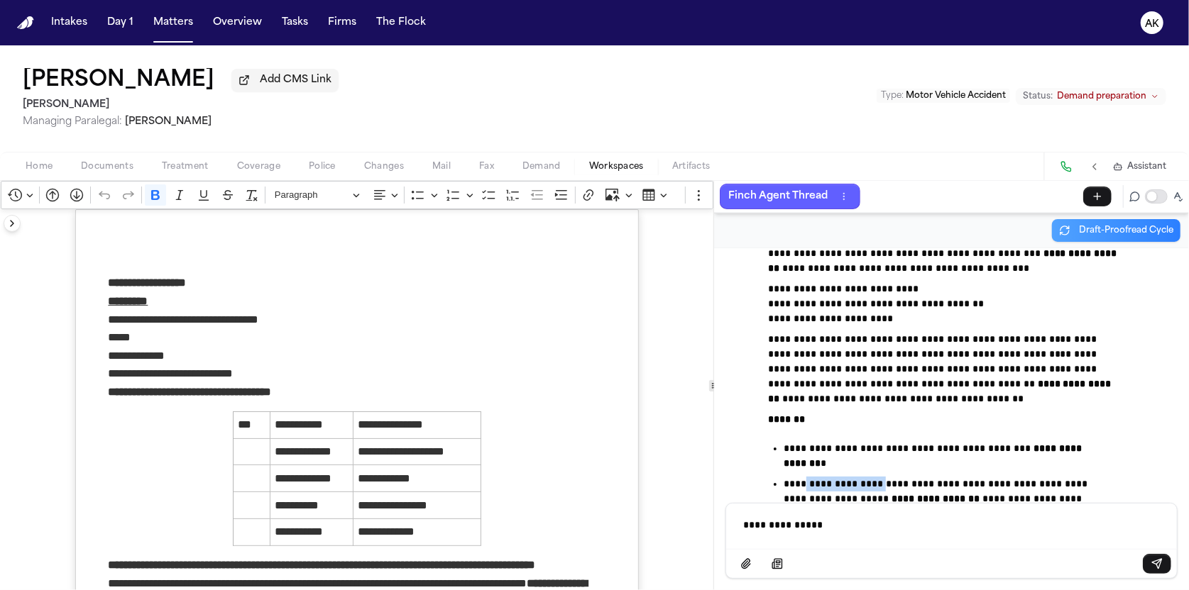
drag, startPoint x: 879, startPoint y: 429, endPoint x: 899, endPoint y: 429, distance: 19.9
click at [899, 477] on p "**********" at bounding box center [942, 499] width 318 height 45
copy p "**********"
click at [869, 508] on div "**********" at bounding box center [951, 525] width 434 height 43
drag, startPoint x: 1020, startPoint y: 331, endPoint x: 1037, endPoint y: 317, distance: 22.1
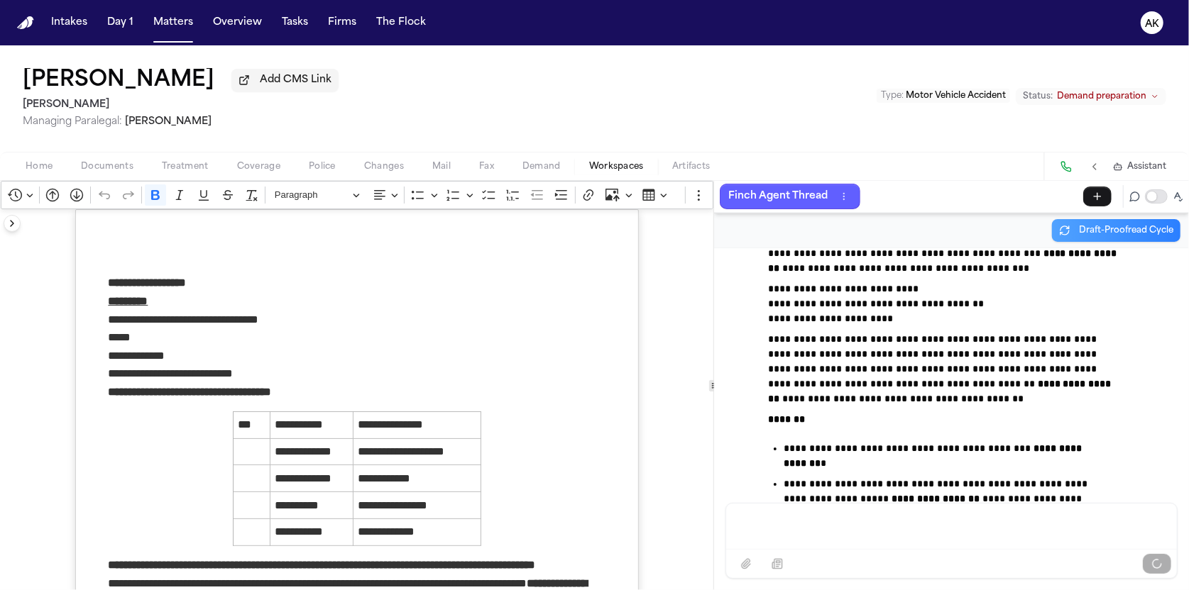
click at [1022, 379] on strong "**********" at bounding box center [941, 391] width 346 height 25
click at [314, 368] on p "**********" at bounding box center [357, 347] width 498 height 72
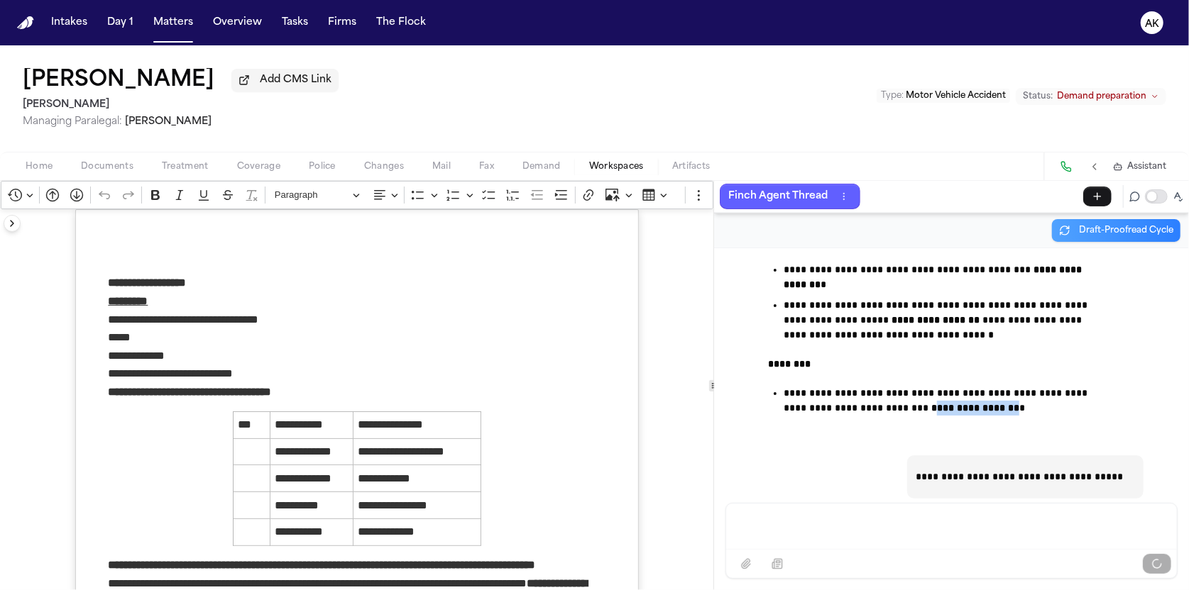
drag, startPoint x: 974, startPoint y: 345, endPoint x: 941, endPoint y: 351, distance: 33.3
click at [941, 386] on p "**********" at bounding box center [942, 401] width 318 height 30
copy strong "**********"
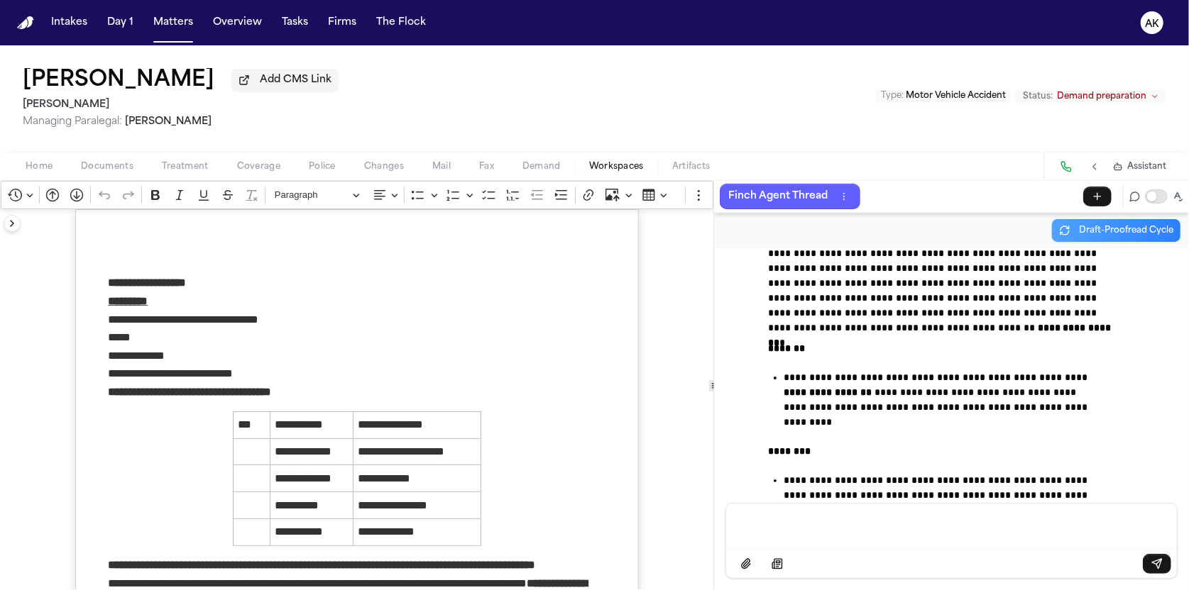
scroll to position [135057, 0]
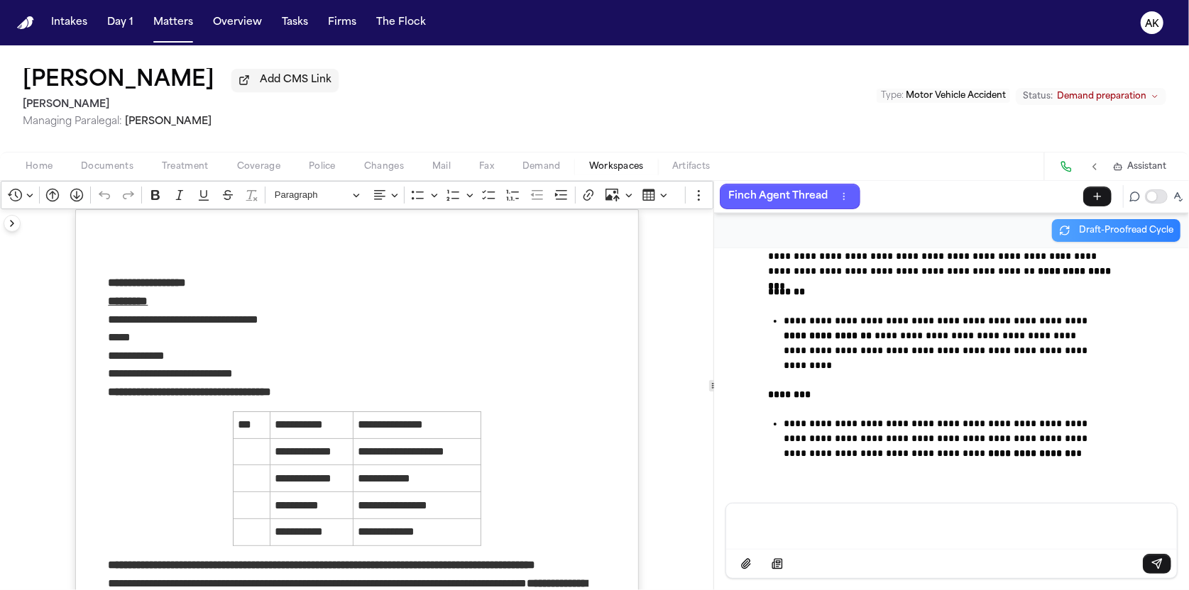
click at [923, 534] on div "Message input" at bounding box center [951, 525] width 434 height 43
click at [257, 274] on p "**********" at bounding box center [356, 283] width 497 height 18
click at [844, 520] on p "Message input" at bounding box center [951, 525] width 417 height 14
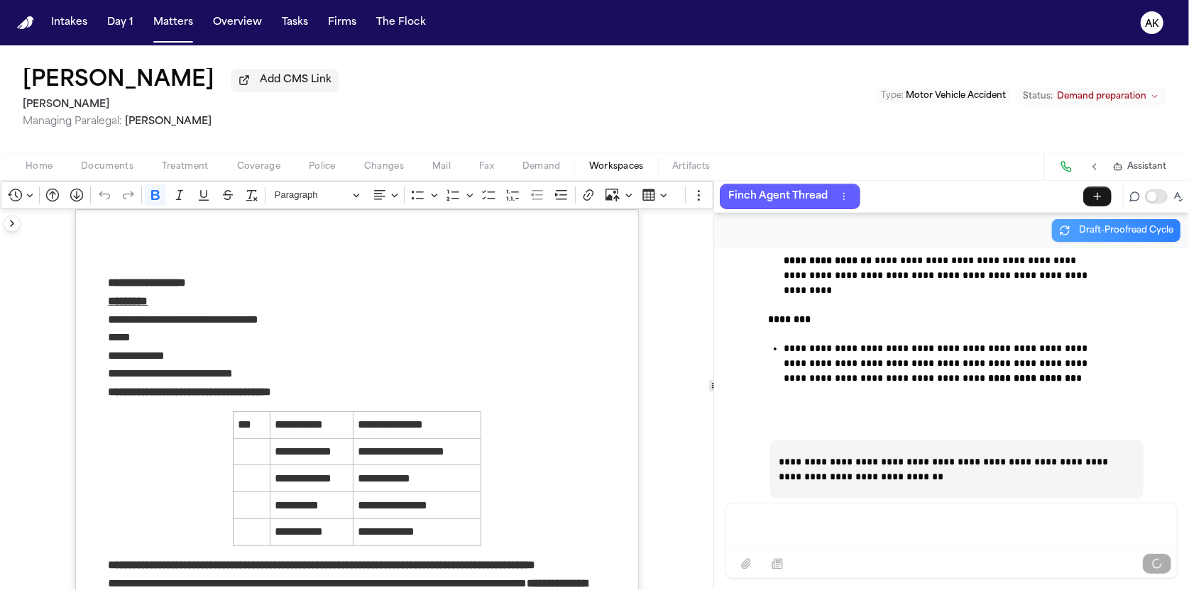
click at [306, 354] on p "**********" at bounding box center [357, 347] width 498 height 72
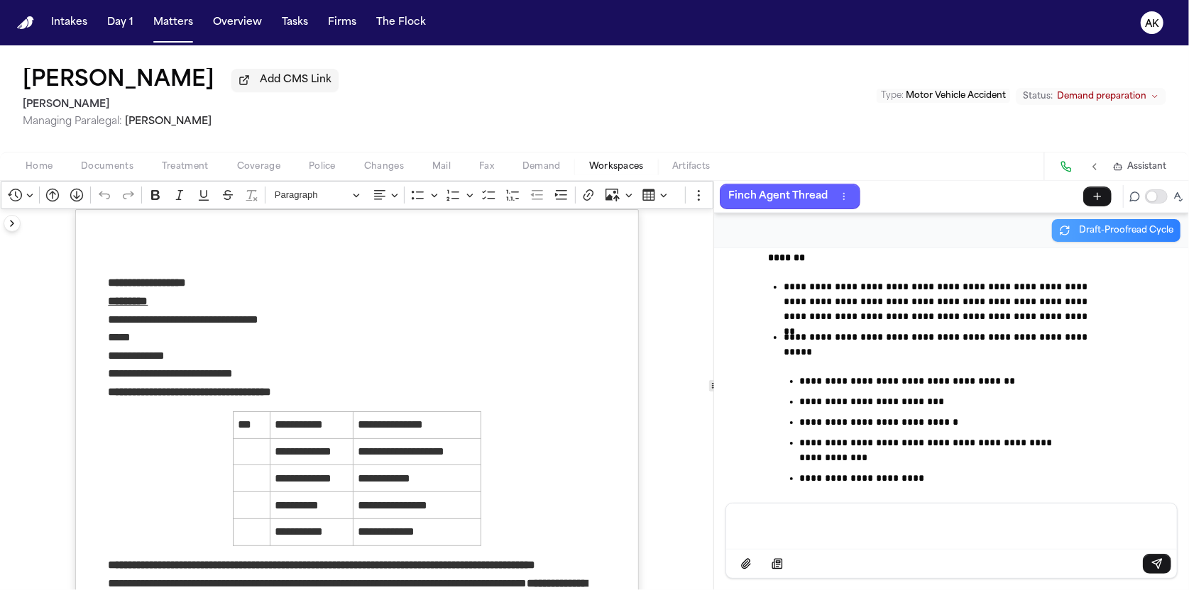
scroll to position [135565, 0]
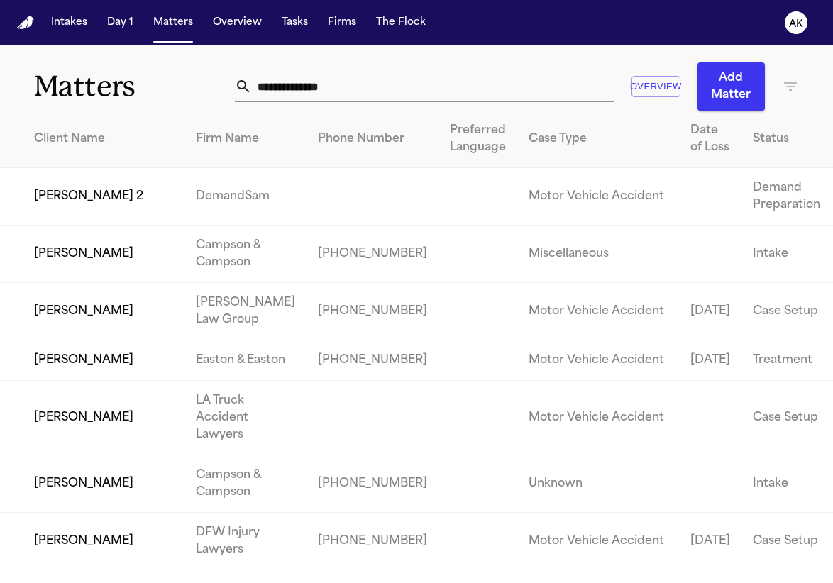
click at [185, 215] on td "Carmalita Yelverton 2" at bounding box center [92, 196] width 185 height 57
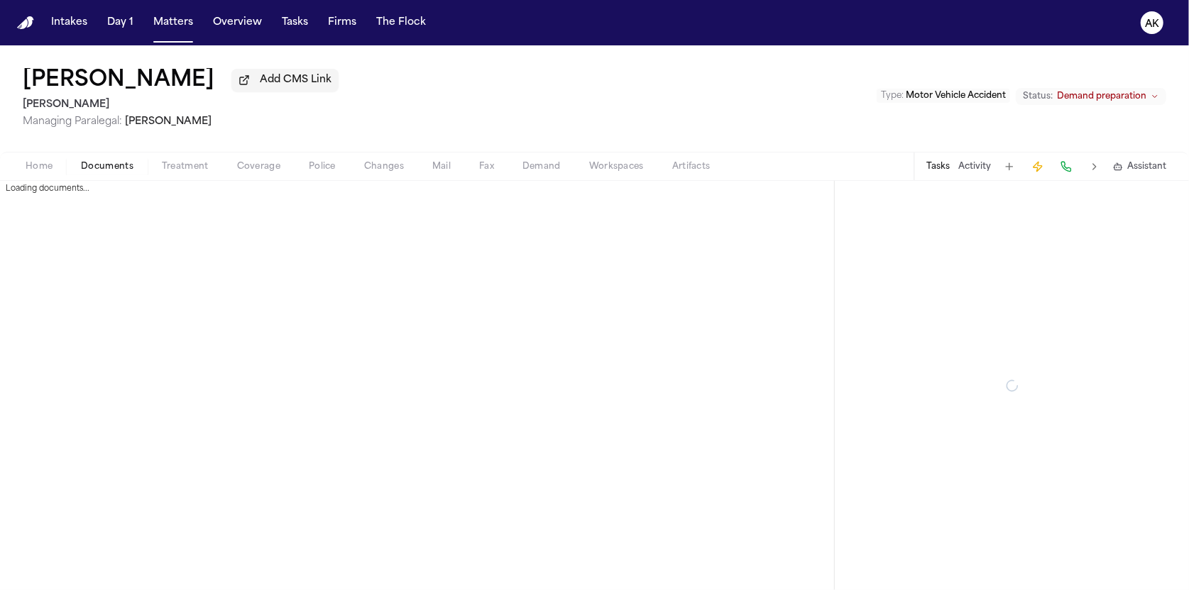
click at [97, 167] on span "Documents" at bounding box center [107, 166] width 53 height 11
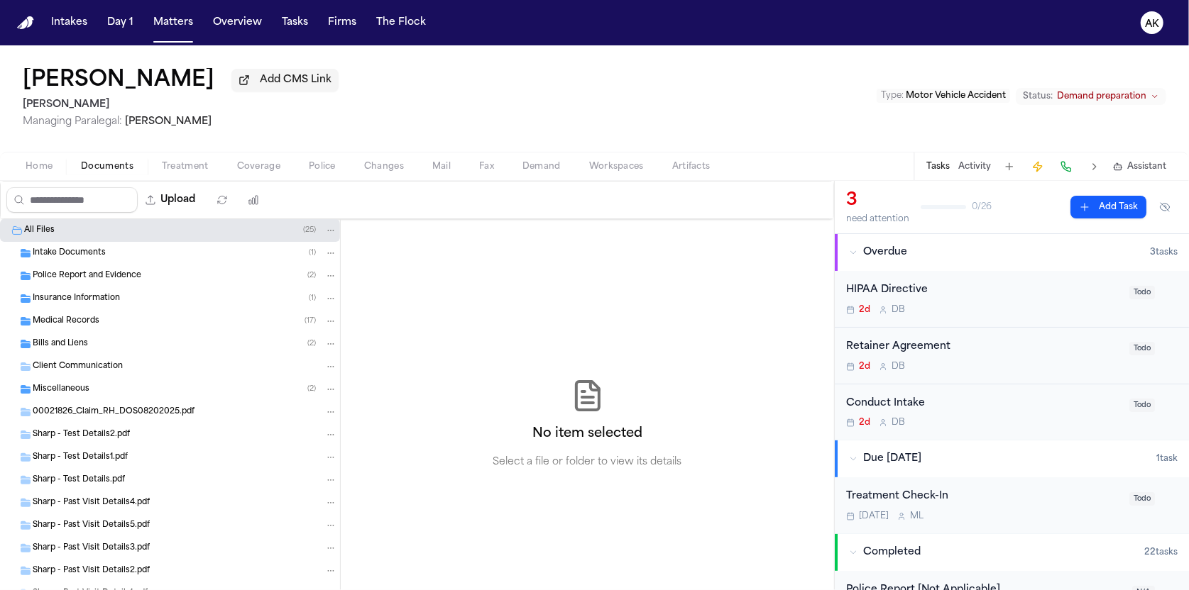
click at [167, 258] on div "Intake Documents ( 1 )" at bounding box center [185, 253] width 304 height 13
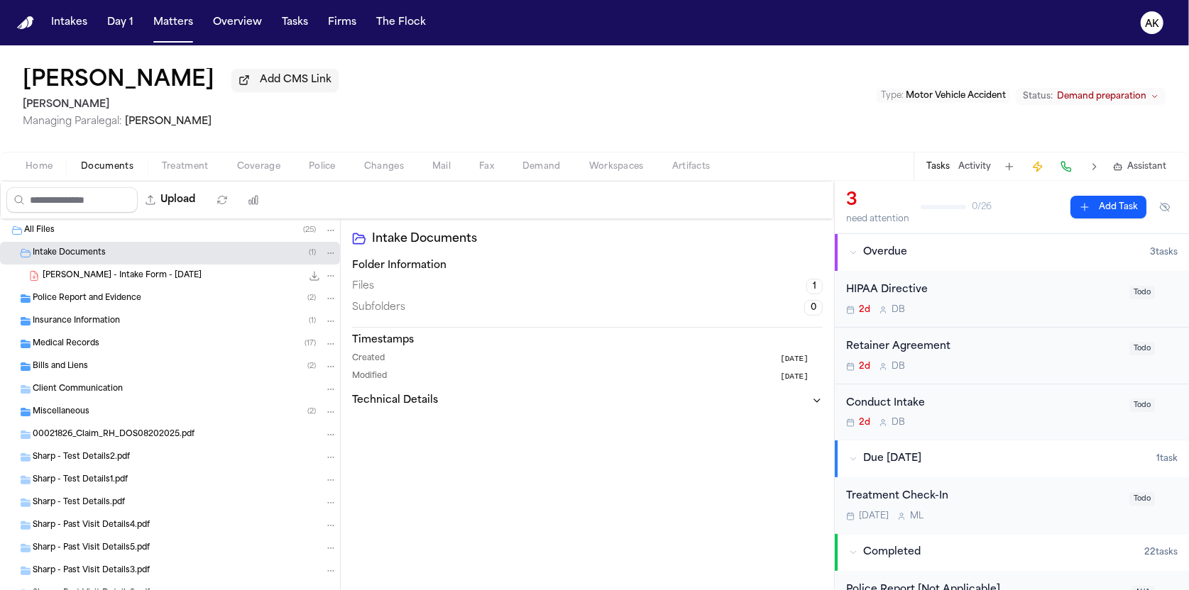
click at [167, 294] on div "Police Report and Evidence ( 2 )" at bounding box center [185, 298] width 304 height 13
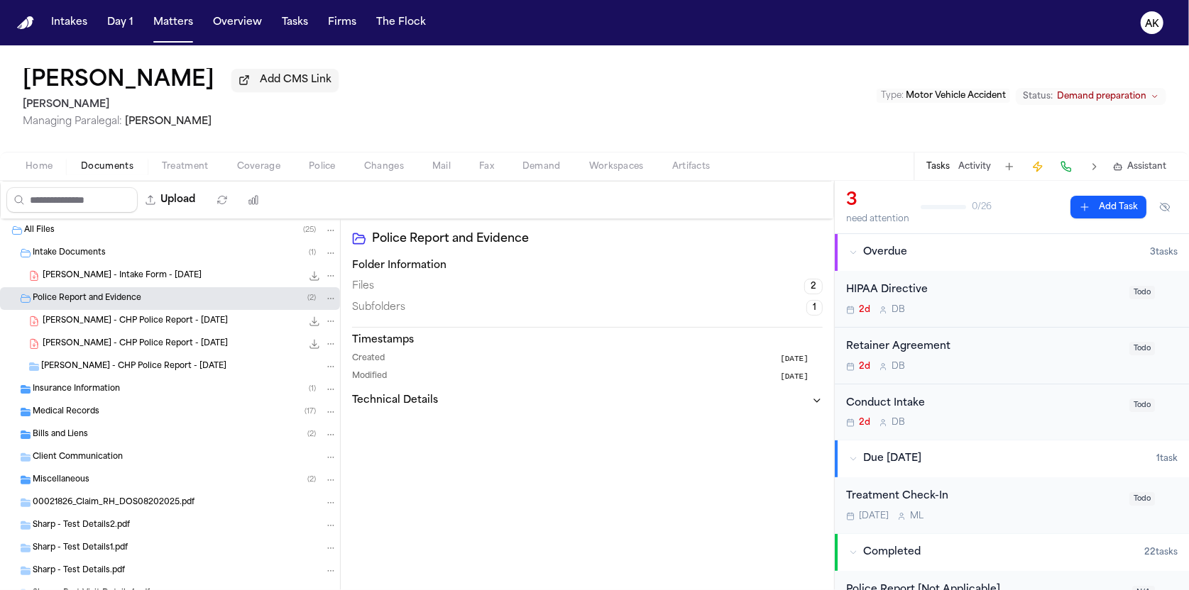
click at [158, 387] on div "Insurance Information ( 1 )" at bounding box center [185, 389] width 304 height 13
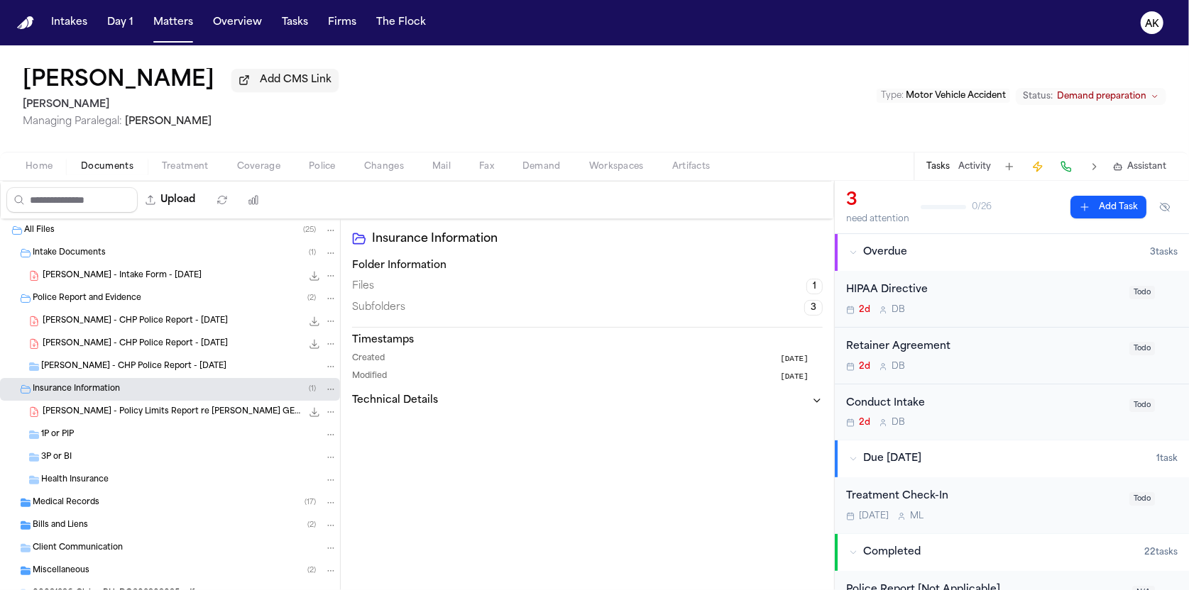
scroll to position [118, 0]
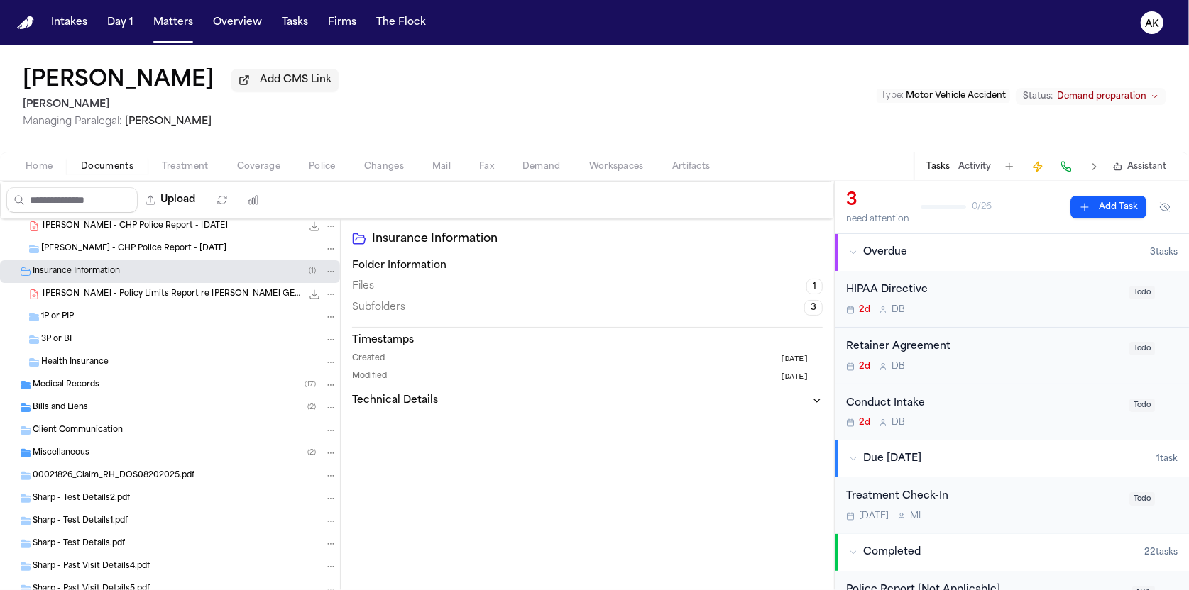
click at [121, 315] on div "1P or PIP" at bounding box center [189, 317] width 296 height 13
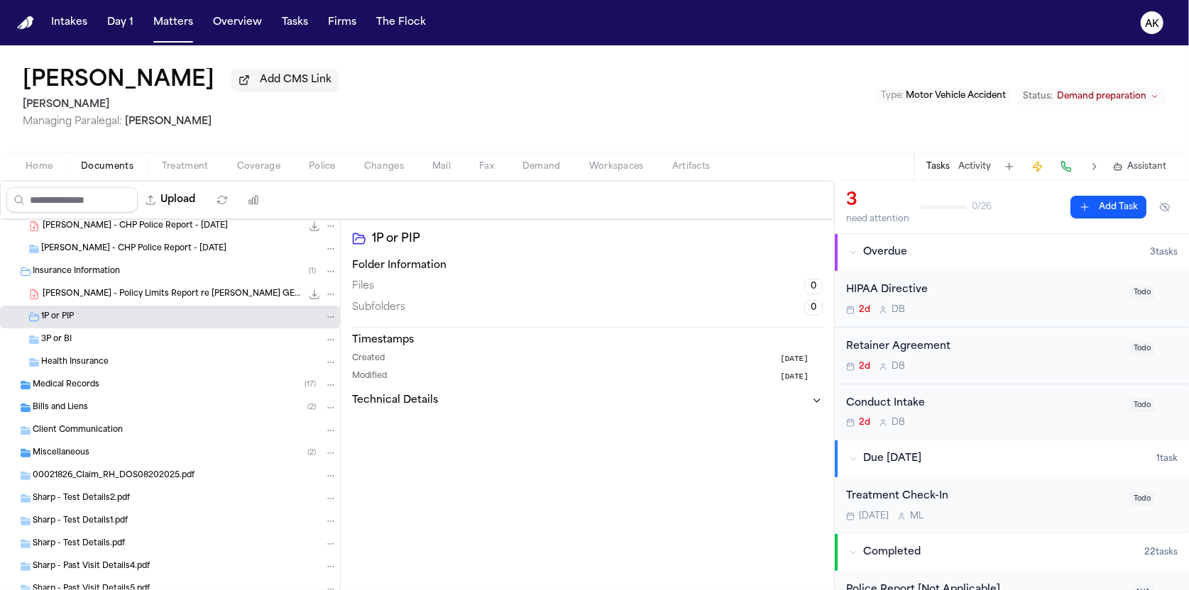
click at [126, 390] on div "Medical Records ( 17 )" at bounding box center [185, 385] width 304 height 13
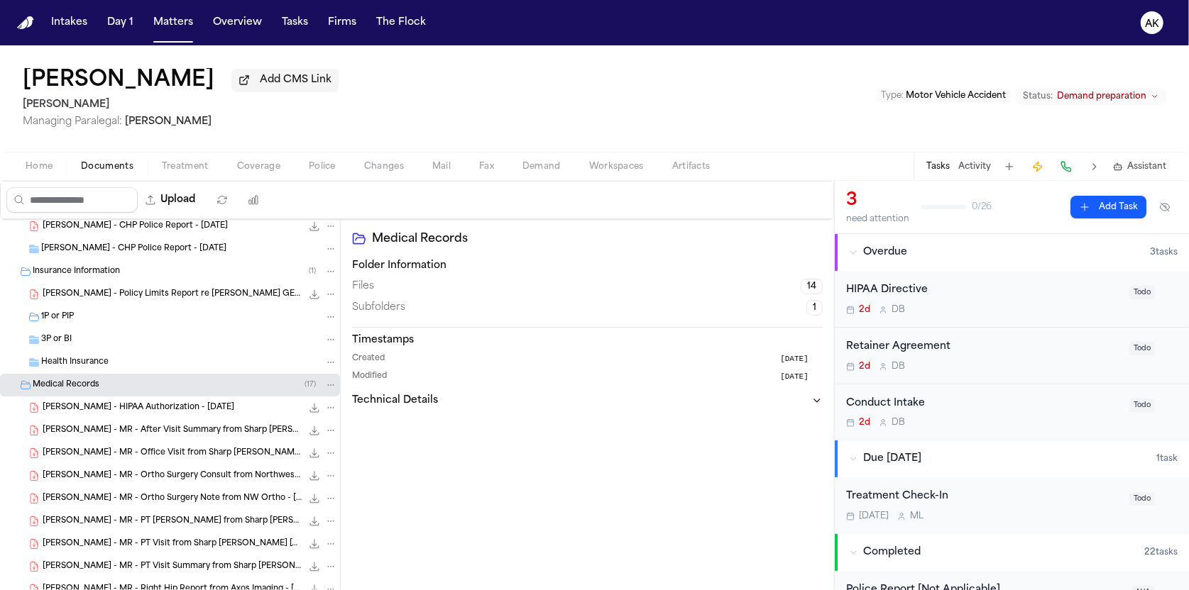
click at [130, 292] on span "R. Hastings - Policy Limits Report re Leslie K Monroy GEICO - 8.12.25" at bounding box center [172, 295] width 259 height 12
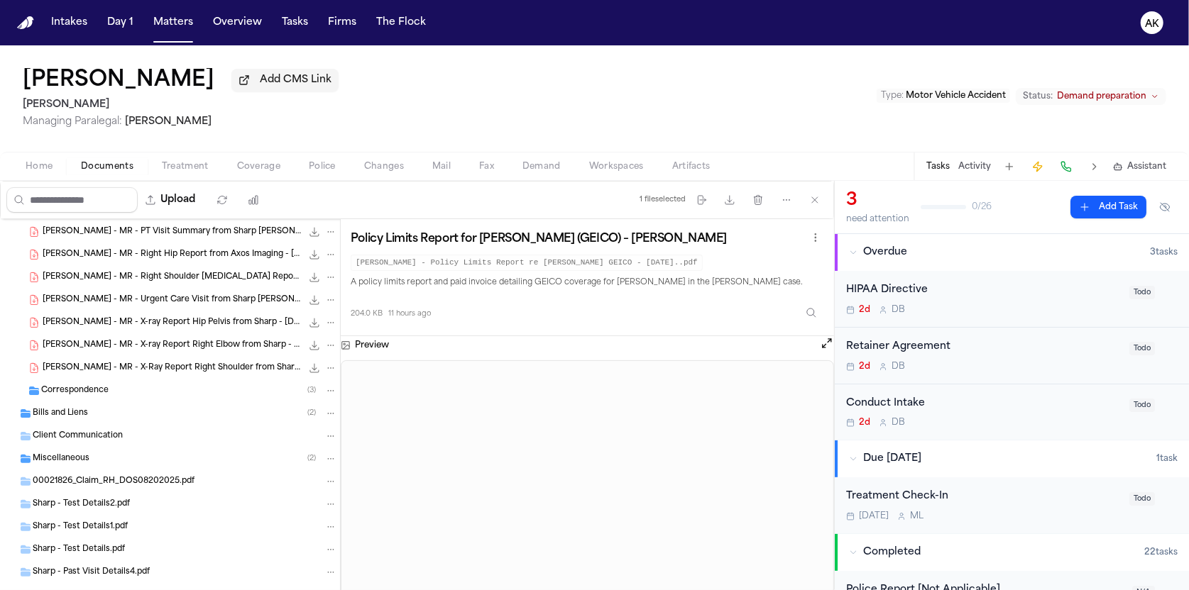
scroll to position [473, 0]
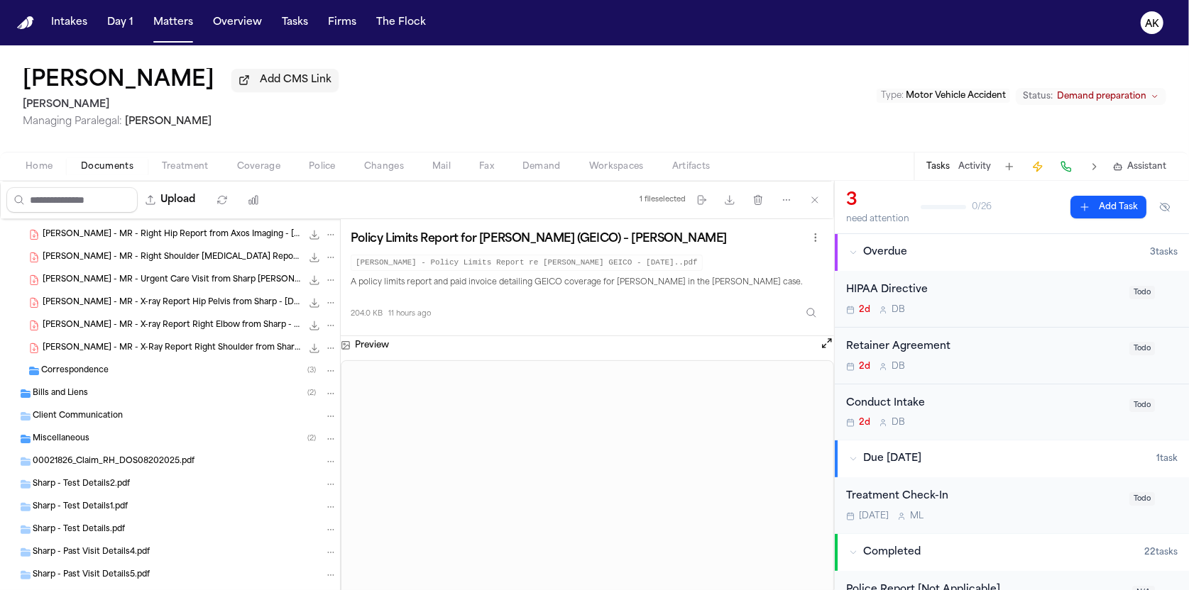
click at [116, 384] on div "Bills and Liens ( 2 )" at bounding box center [170, 394] width 340 height 23
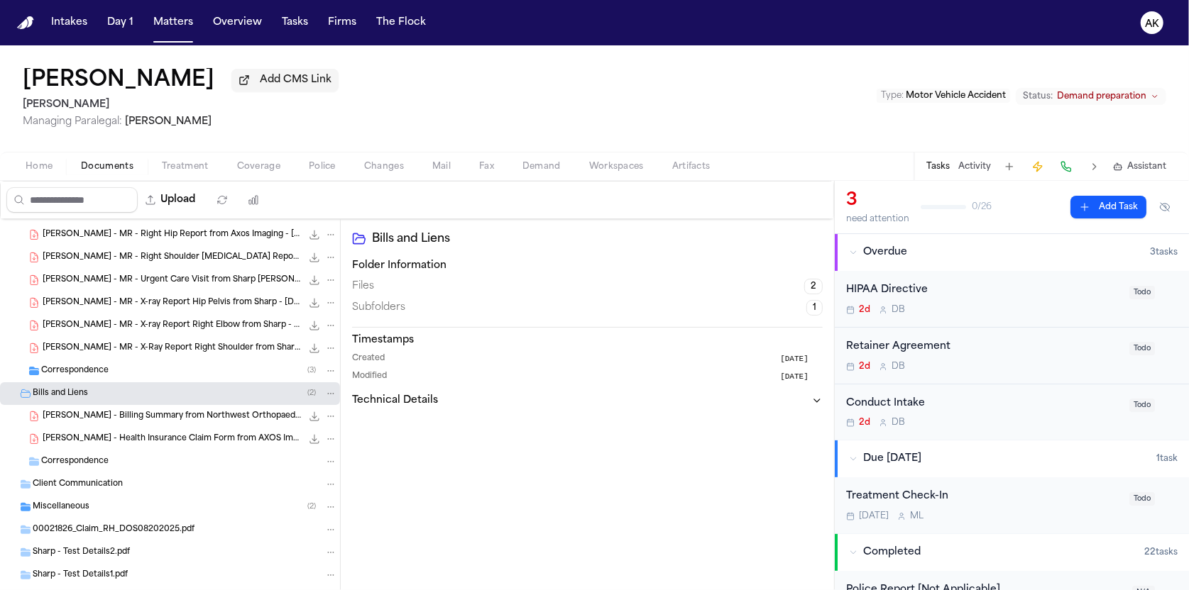
drag, startPoint x: 176, startPoint y: 366, endPoint x: 176, endPoint y: 375, distance: 9.2
click at [176, 367] on div "Correspondence ( 3 )" at bounding box center [189, 371] width 296 height 13
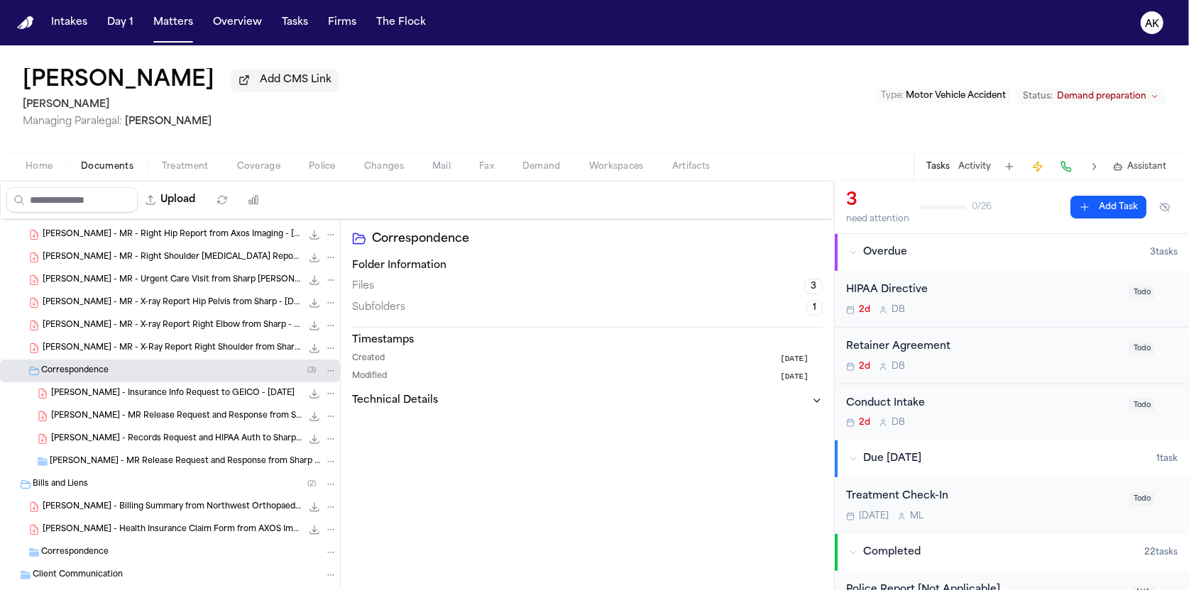
click at [184, 429] on div "R. Hastings - Records Request and HIPAA Auth to Sharp Rees-Stealy - 9.11.25 721…" at bounding box center [170, 439] width 340 height 23
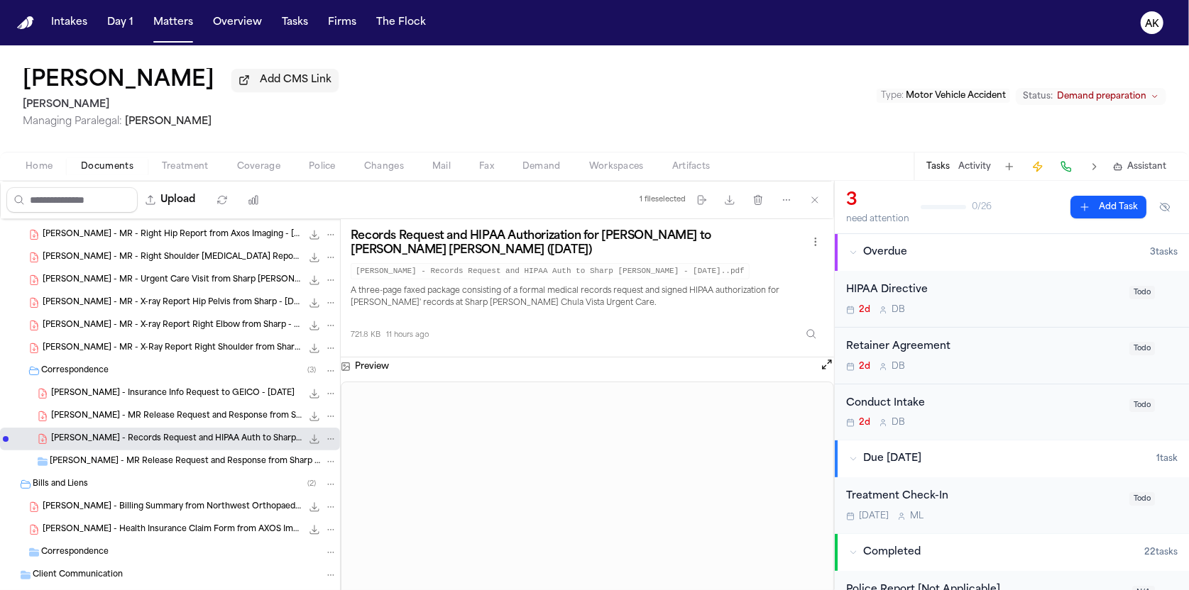
click at [208, 466] on span "R. Hastings - MR Release Request and Response from Sharp Rees-Stealy - 7.22.25 …" at bounding box center [186, 462] width 272 height 12
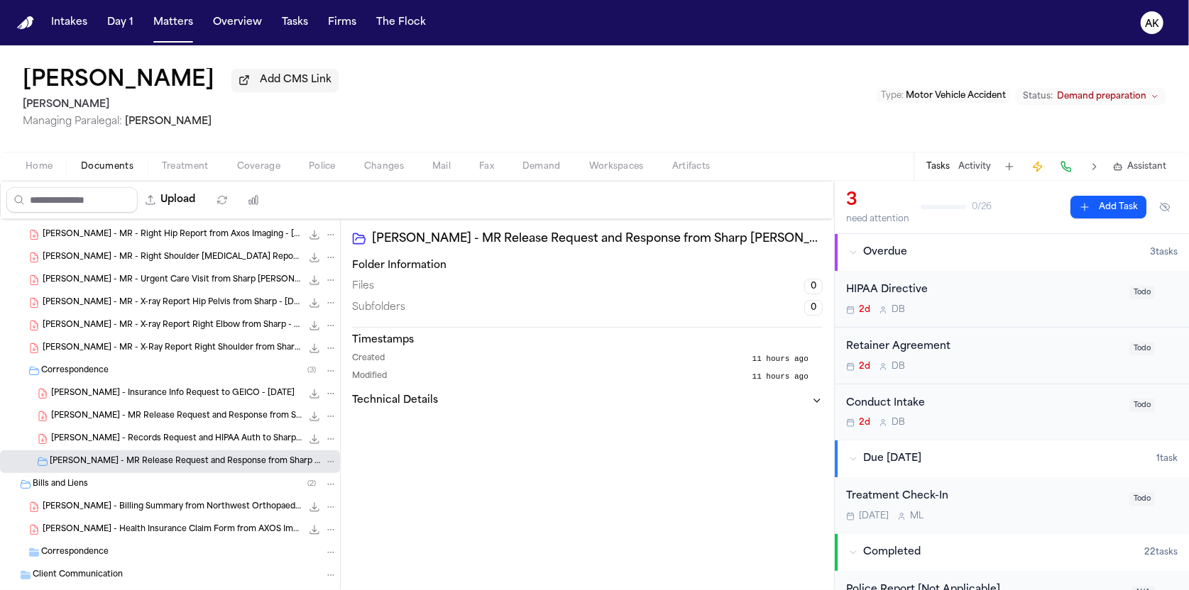
click at [188, 419] on span "R. Hastings - MR Release Request and Response from Sharp Rees-Stealy - 7.22.25 …" at bounding box center [176, 417] width 251 height 12
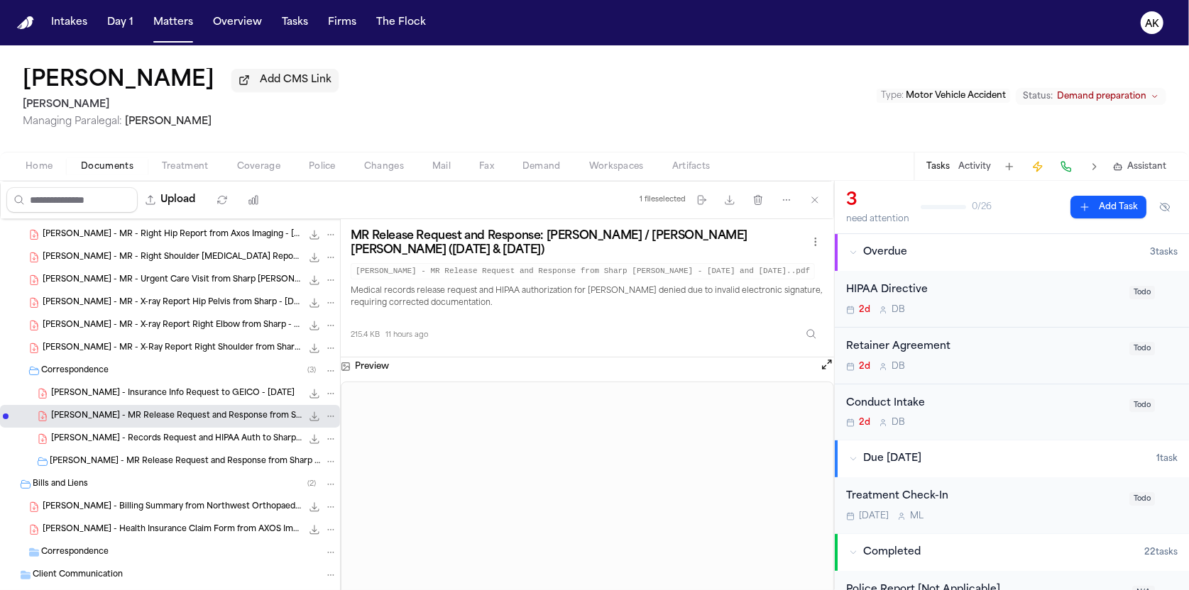
click at [196, 392] on span "R. Hastings - Insurance Info Request to GEICO - 7.21.25" at bounding box center [172, 394] width 243 height 12
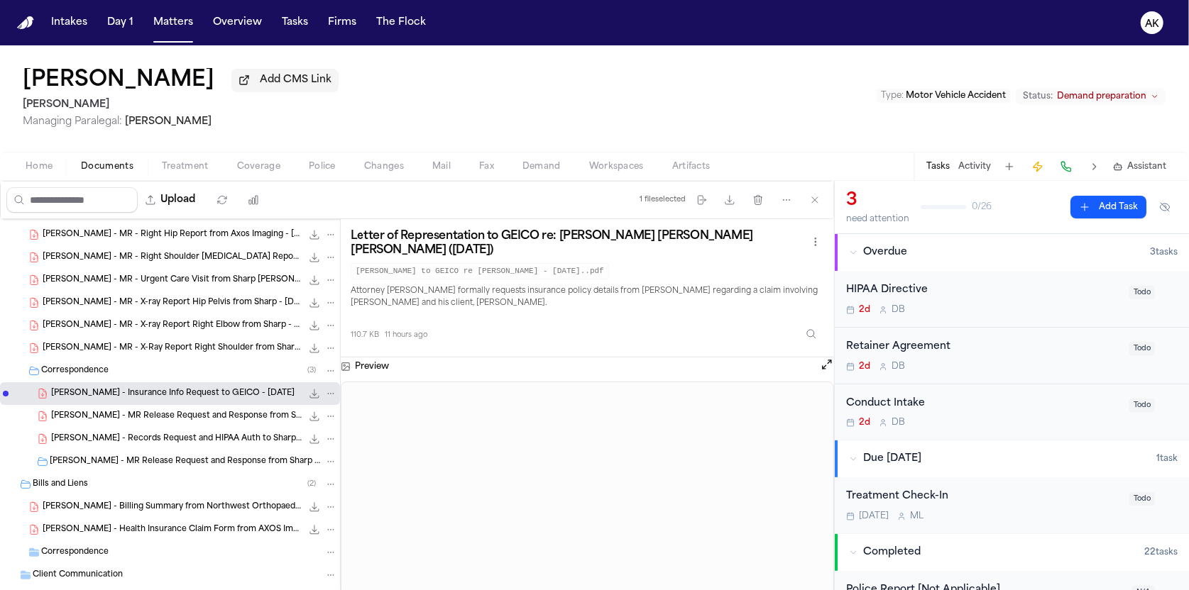
click at [200, 405] on div "R. Hastings - MR Release Request and Response from Sharp Rees-Stealy - 7.22.25 …" at bounding box center [170, 416] width 340 height 23
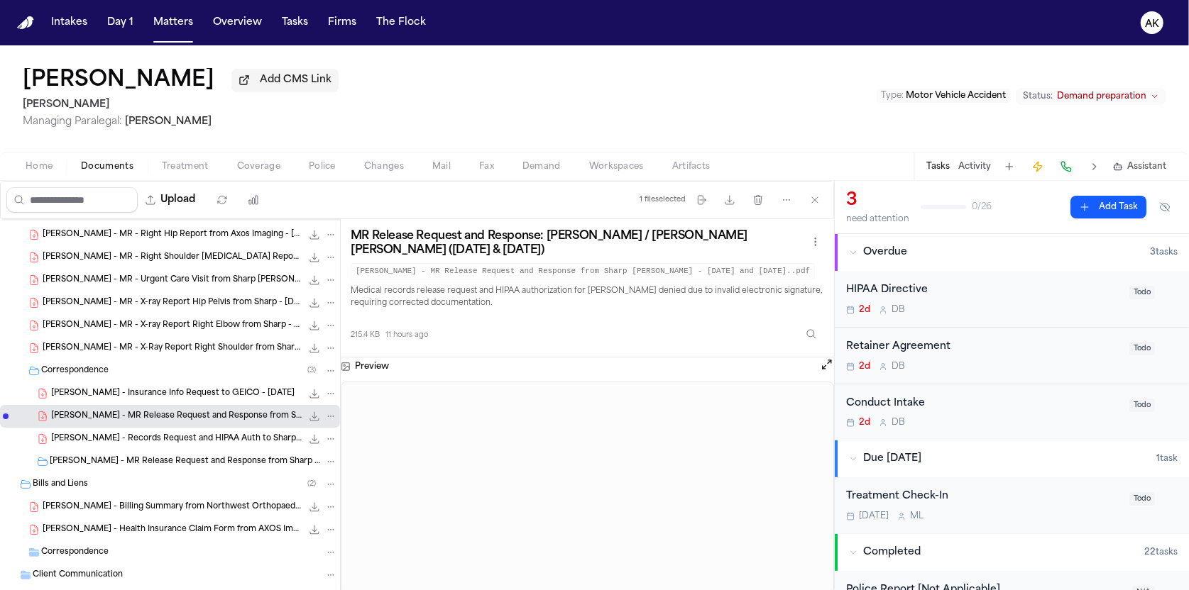
scroll to position [591, 0]
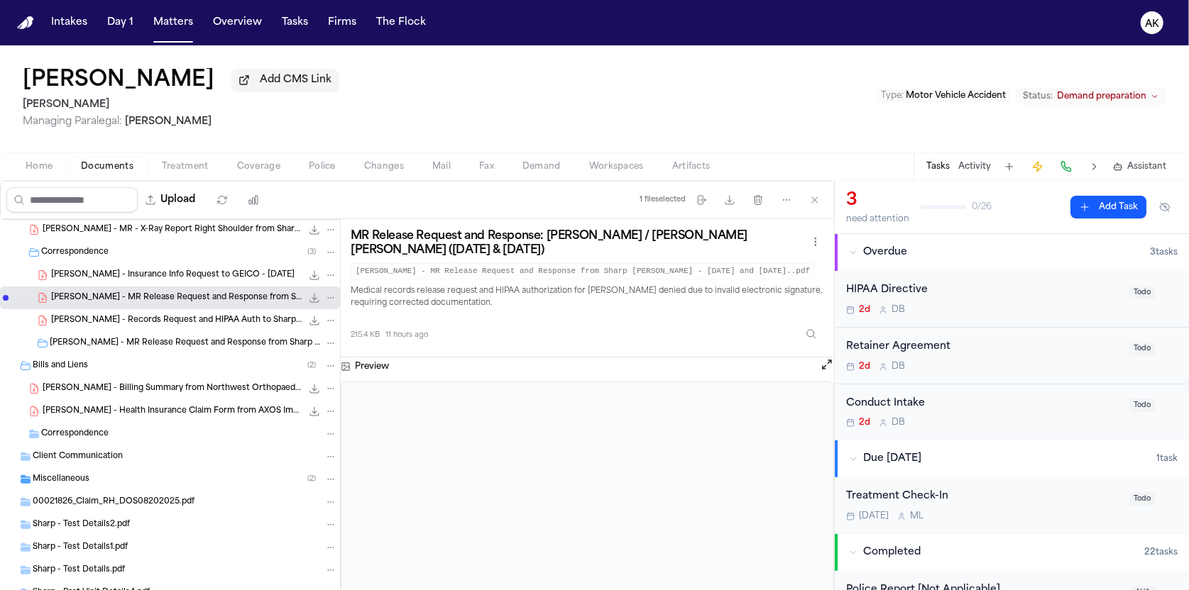
click at [165, 343] on span "R. Hastings - MR Release Request and Response from Sharp Rees-Stealy - 7.22.25 …" at bounding box center [186, 344] width 272 height 12
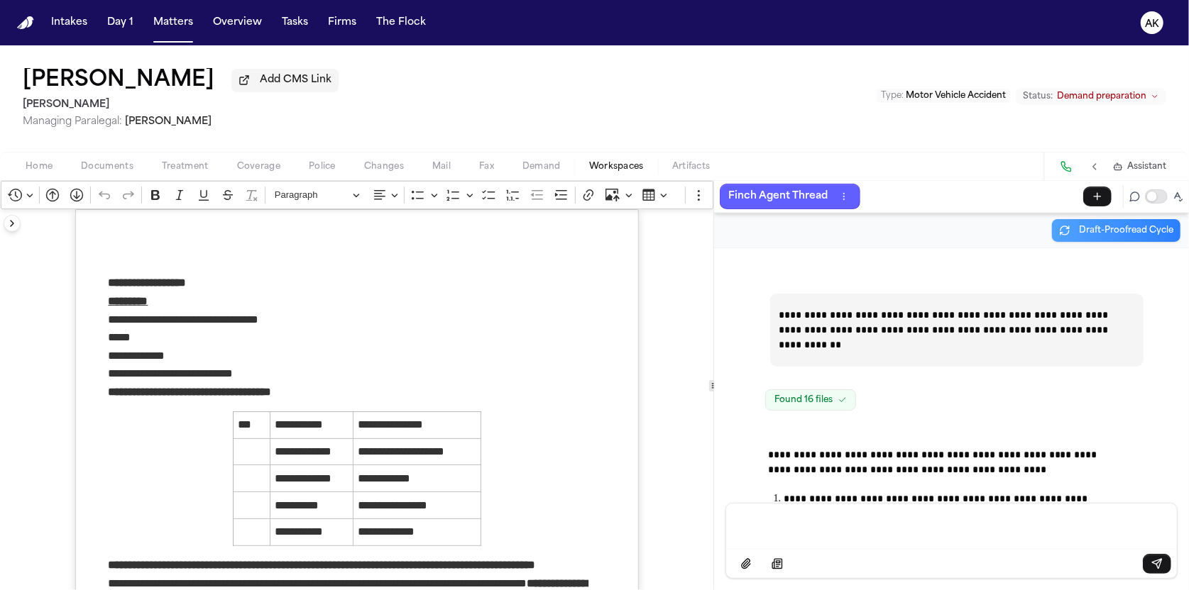
scroll to position [135565, 0]
